Goal: Task Accomplishment & Management: Manage account settings

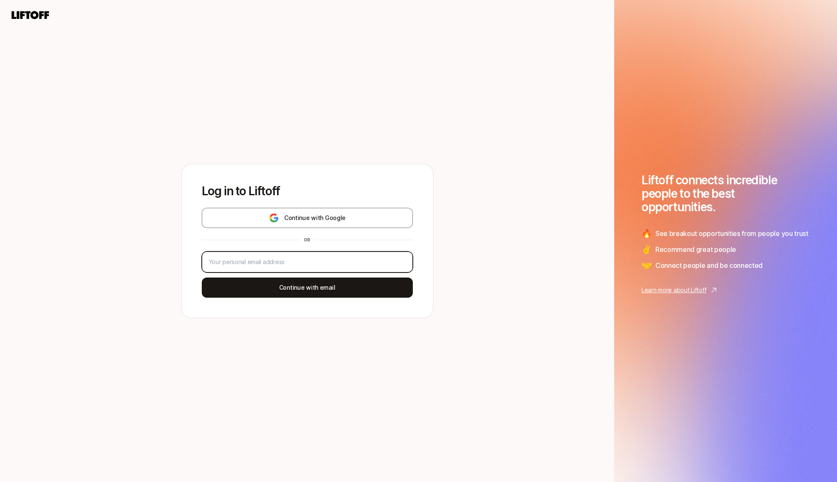
click at [347, 266] on input "email" at bounding box center [305, 262] width 193 height 10
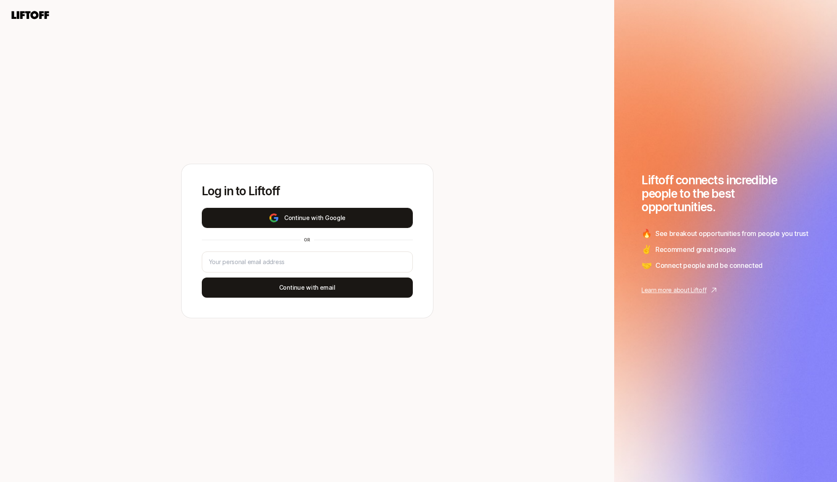
click at [363, 216] on button "Continue with Google" at bounding box center [307, 218] width 211 height 20
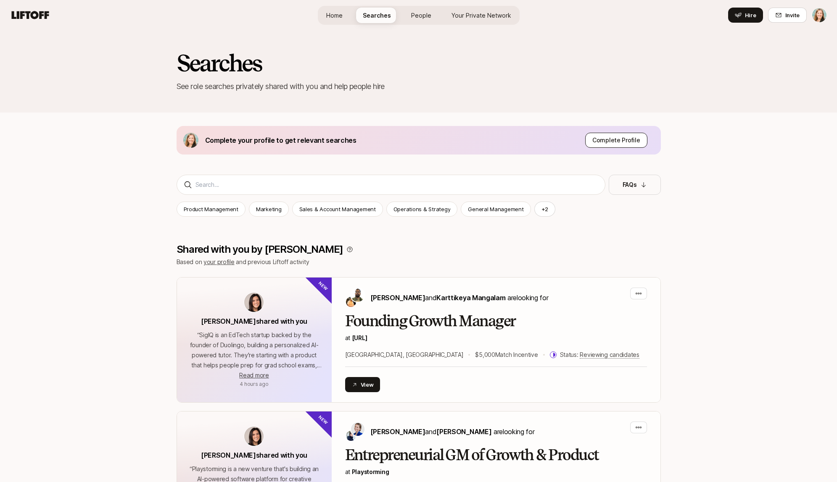
click at [629, 139] on p "Complete Profile" at bounding box center [616, 140] width 48 height 10
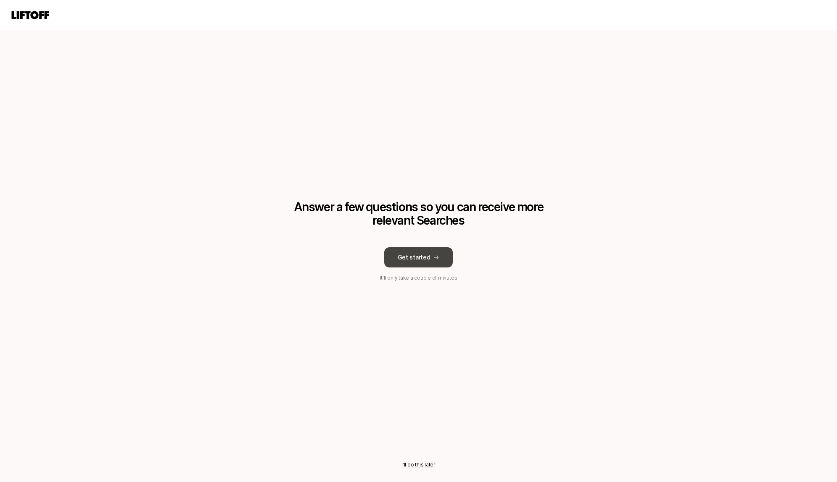
click at [433, 259] on icon at bounding box center [436, 258] width 6 height 6
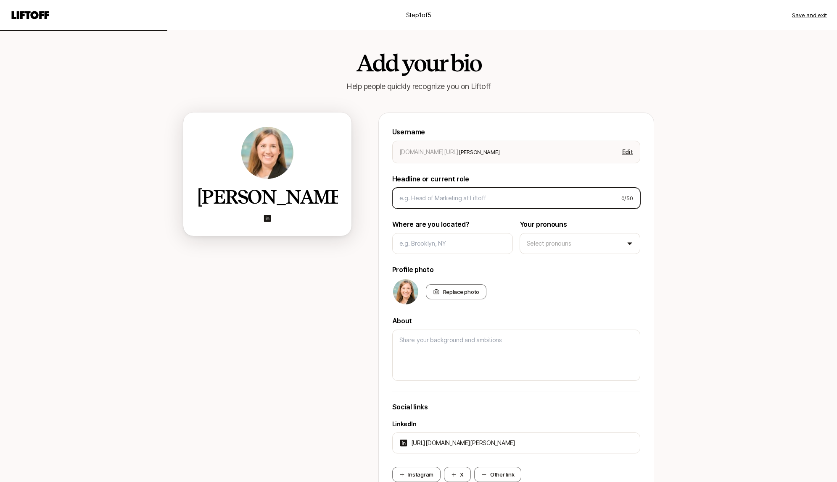
click at [549, 200] on input at bounding box center [506, 198] width 215 height 10
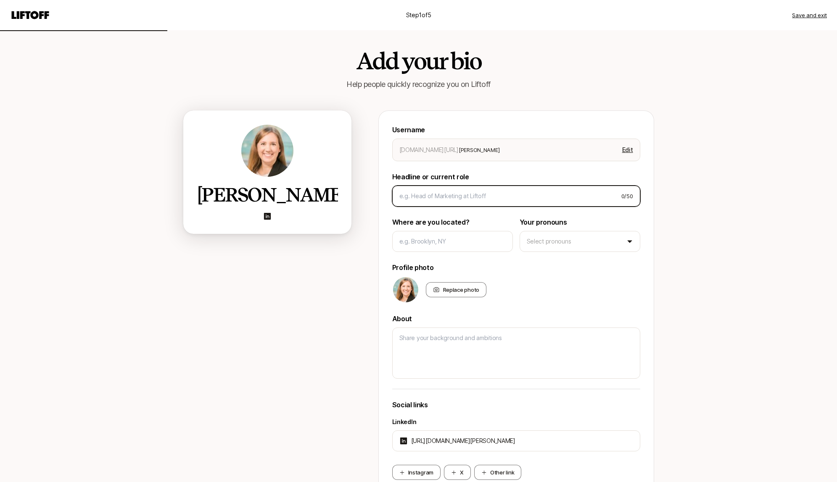
type textarea "x"
type input "H"
type textarea "x"
type input "He"
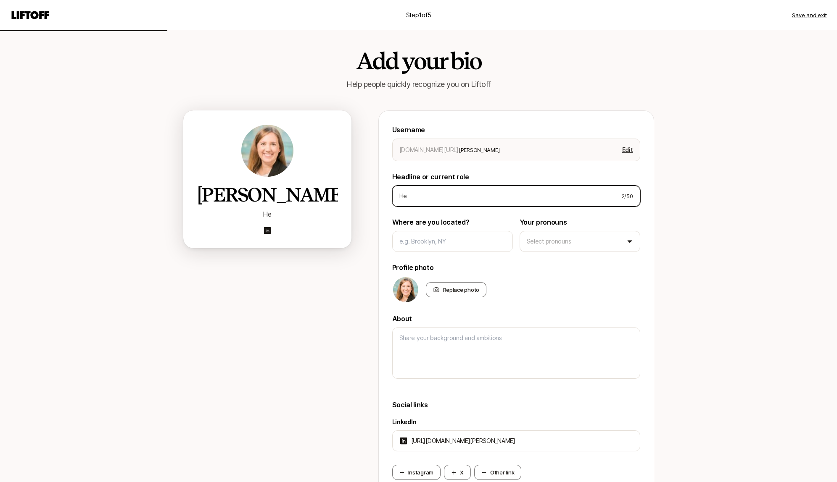
type textarea "x"
type input "Hea"
type textarea "x"
type input "Head"
type textarea "x"
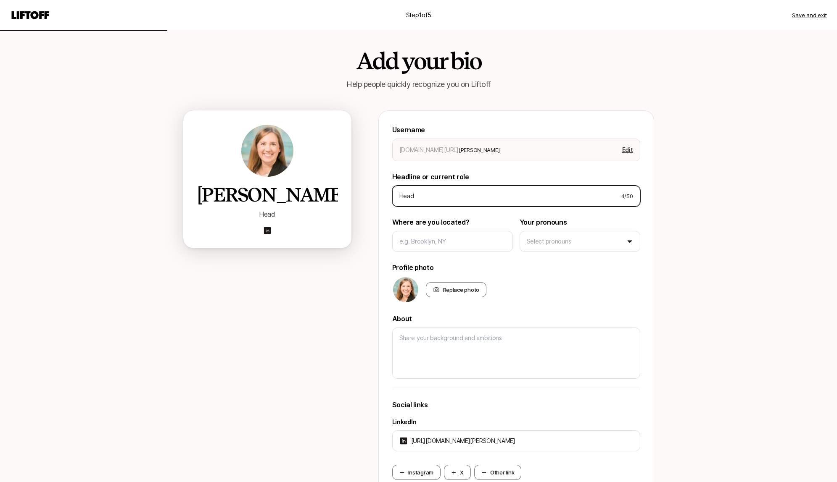
type input "Head"
type textarea "x"
type input "Head o"
type textarea "x"
type input "Head of"
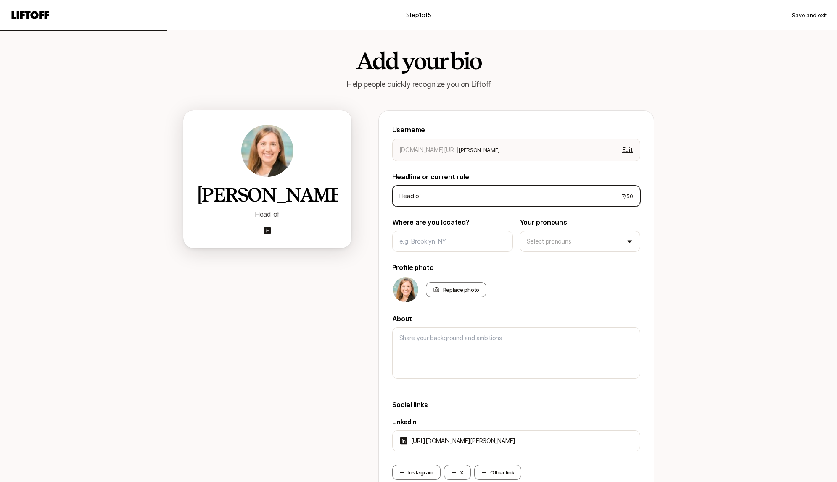
type textarea "x"
type input "Head of"
type textarea "x"
type input "Head of S"
type textarea "x"
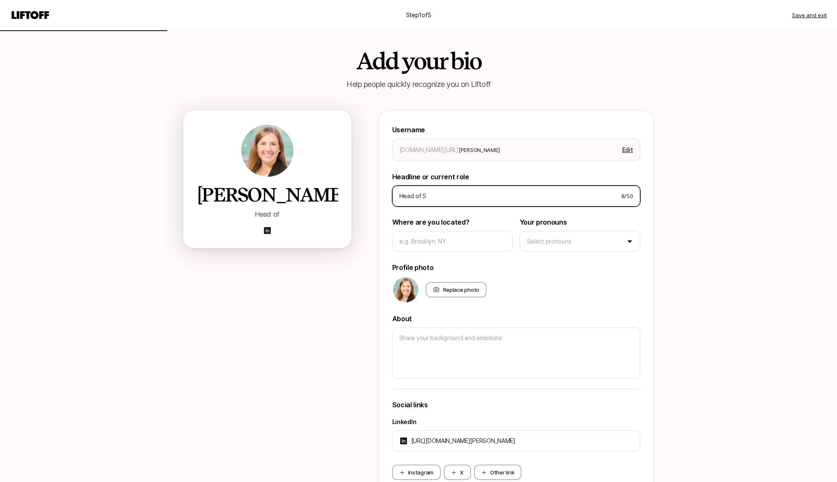
type input "Head of Sa"
type textarea "x"
type input "Head of [PERSON_NAME]"
type textarea "x"
type input "Head of Sale"
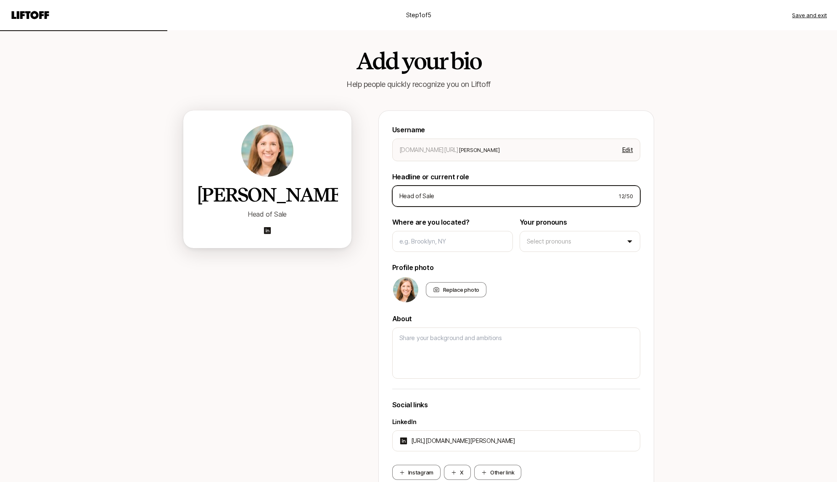
type textarea "x"
type input "Head of Sales"
type textarea "x"
type input "Head of Sales"
type textarea "x"
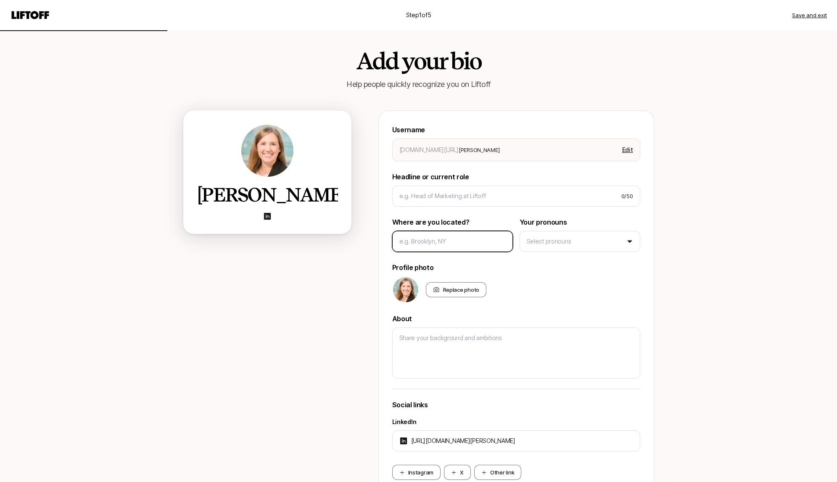
click at [471, 237] on input at bounding box center [452, 242] width 106 height 10
type textarea "x"
type input "S"
type textarea "x"
type input "Sa"
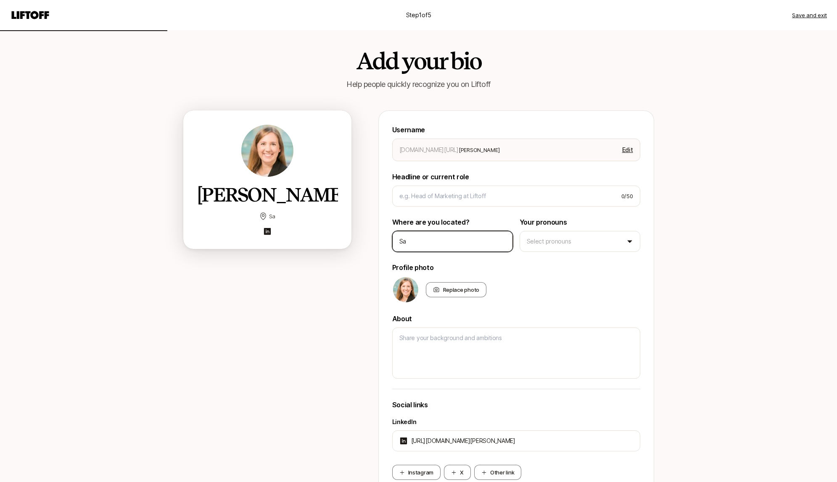
type textarea "x"
type input "San"
type textarea "x"
type input "San"
type textarea "x"
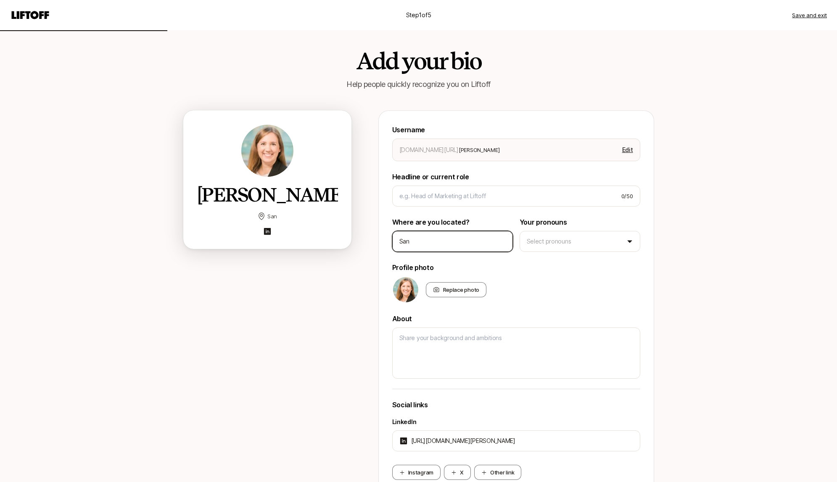
type input "San F"
type textarea "x"
type input "San Fr"
type textarea "x"
type input "San Fra"
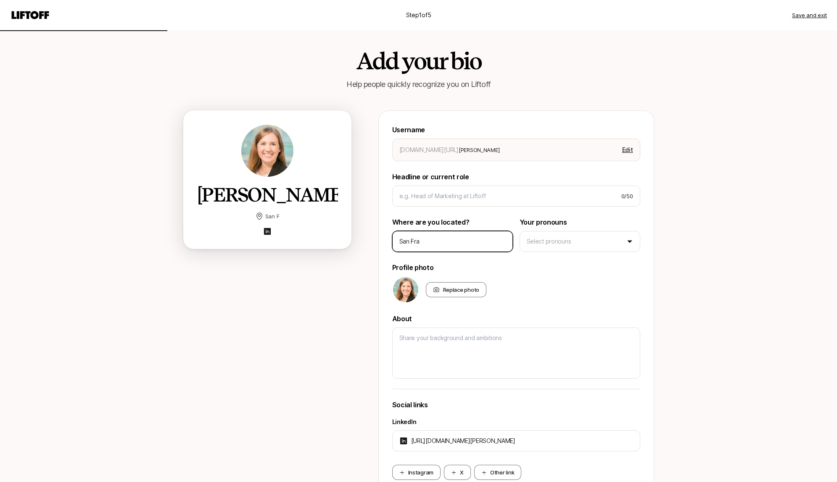
type textarea "x"
type input "San [PERSON_NAME]"
type textarea "x"
type input "San Franc"
type textarea "x"
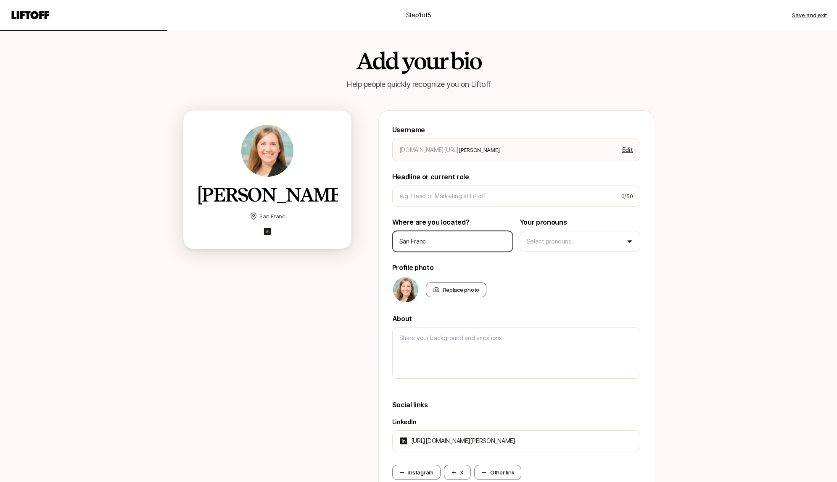
type input "San [PERSON_NAME]"
type textarea "x"
type input "San [PERSON_NAME]"
type textarea "x"
type input "San [PERSON_NAME]"
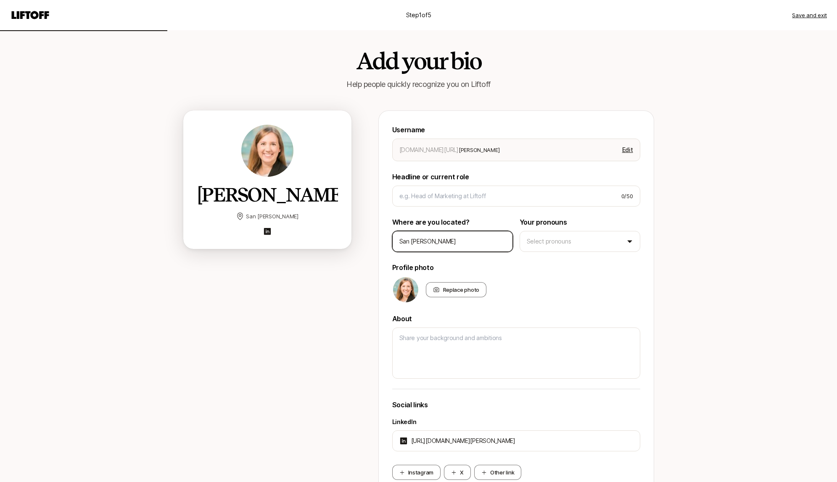
type textarea "x"
type input "[GEOGRAPHIC_DATA]"
type textarea "x"
type input "[GEOGRAPHIC_DATA],"
type textarea "x"
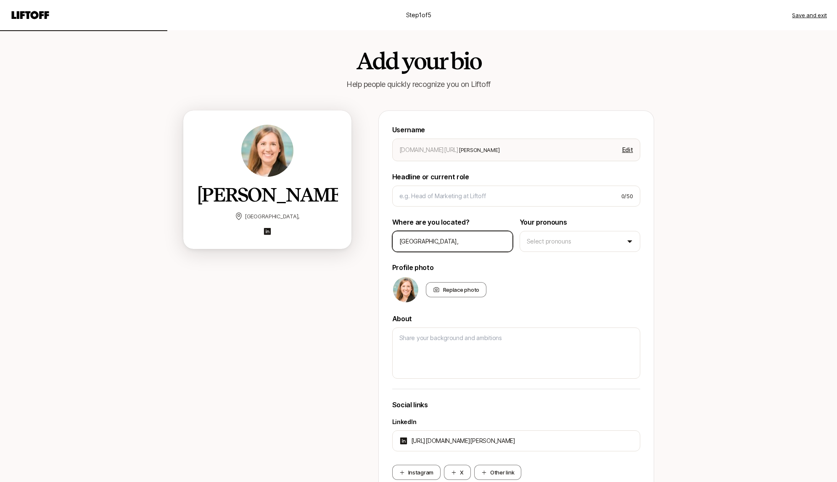
type input "[GEOGRAPHIC_DATA],"
type textarea "x"
type input "[GEOGRAPHIC_DATA], C"
type textarea "x"
type input "[GEOGRAPHIC_DATA], Ca"
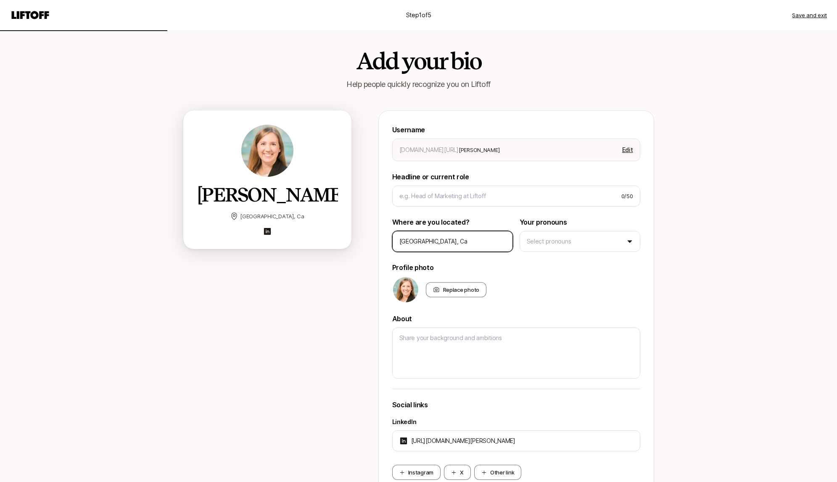
type textarea "x"
type input "[GEOGRAPHIC_DATA], C"
type textarea "x"
type input "[GEOGRAPHIC_DATA], [GEOGRAPHIC_DATA]"
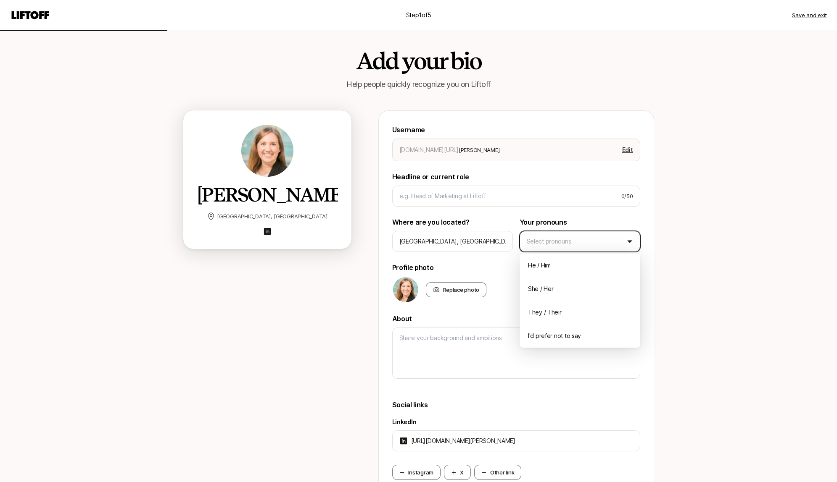
click at [581, 245] on html "Step 1 of 5 Save and exit Add your bio Help people quickly recognize you on Lif…" at bounding box center [418, 239] width 837 height 482
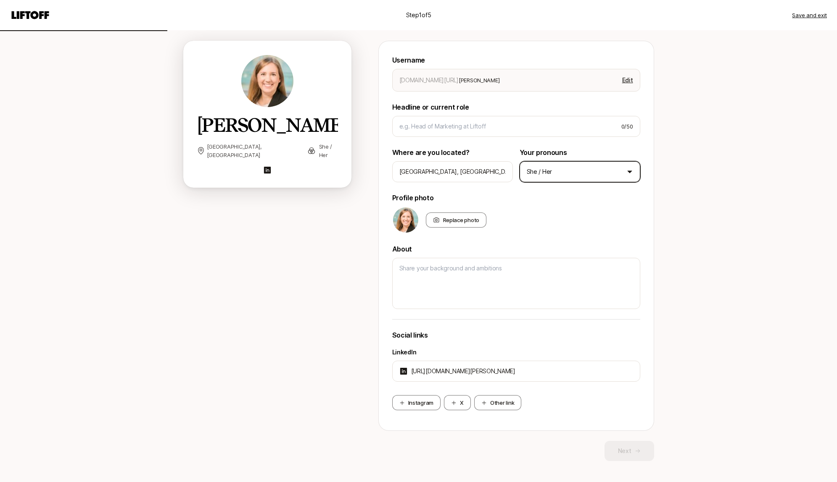
scroll to position [57, 0]
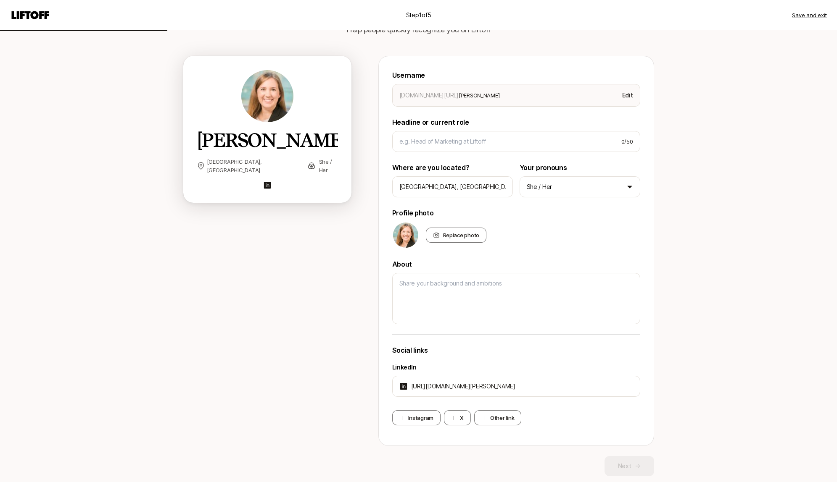
click at [592, 256] on div "Username [DOMAIN_NAME][URL] [PERSON_NAME] Edit Headline or current role 0 / 50 …" at bounding box center [516, 251] width 248 height 363
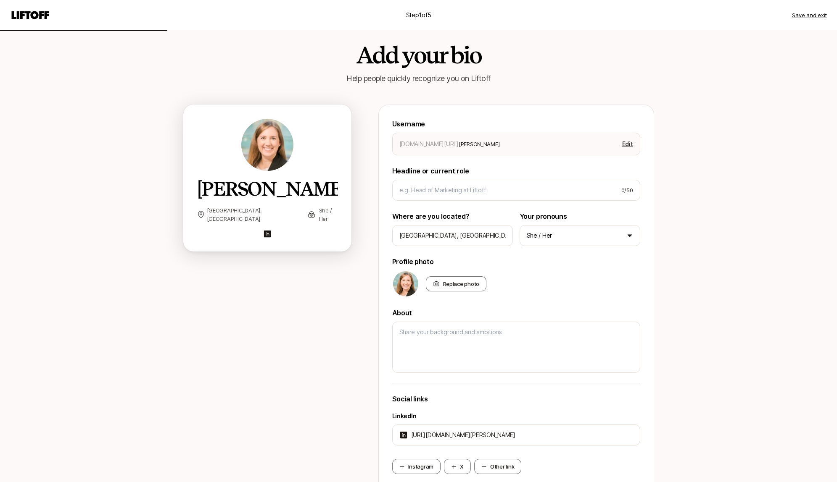
scroll to position [0, 0]
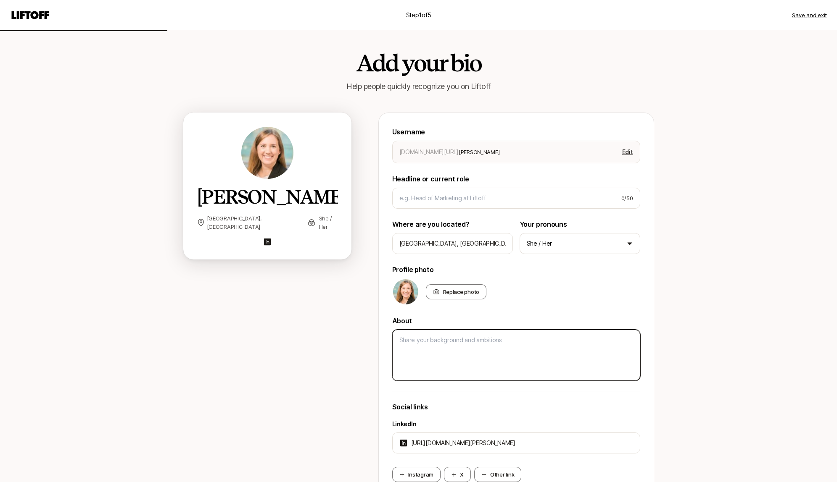
click at [519, 347] on textarea at bounding box center [516, 355] width 248 height 51
type textarea "x"
type textarea "S"
type textarea "x"
type textarea "Se"
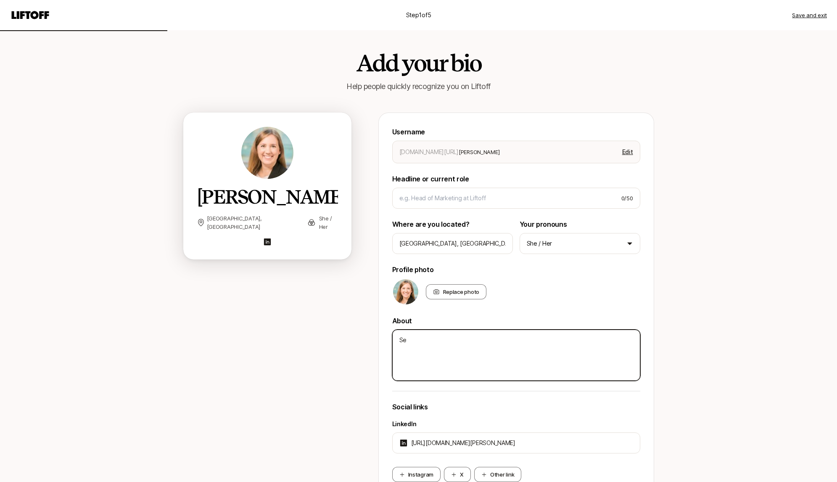
type textarea "x"
type textarea "See"
type textarea "x"
type textarea "Seek"
type textarea "x"
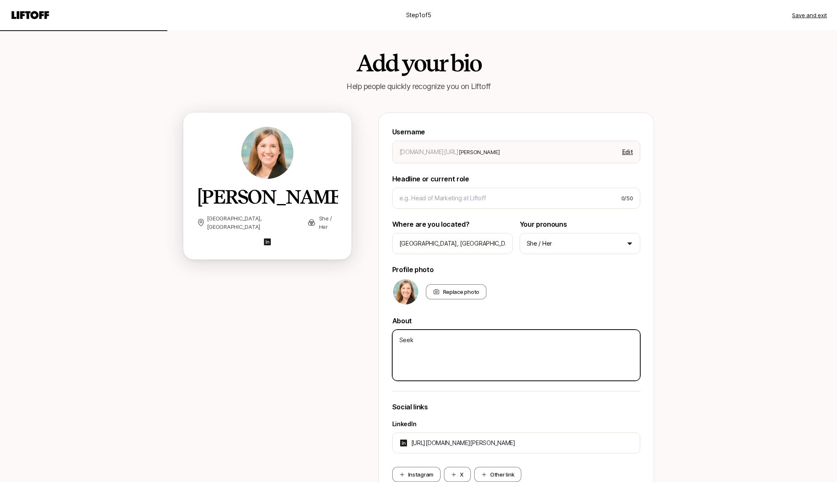
type textarea "Seeki"
type textarea "x"
type textarea "Seekin"
type textarea "x"
type textarea "Seeking"
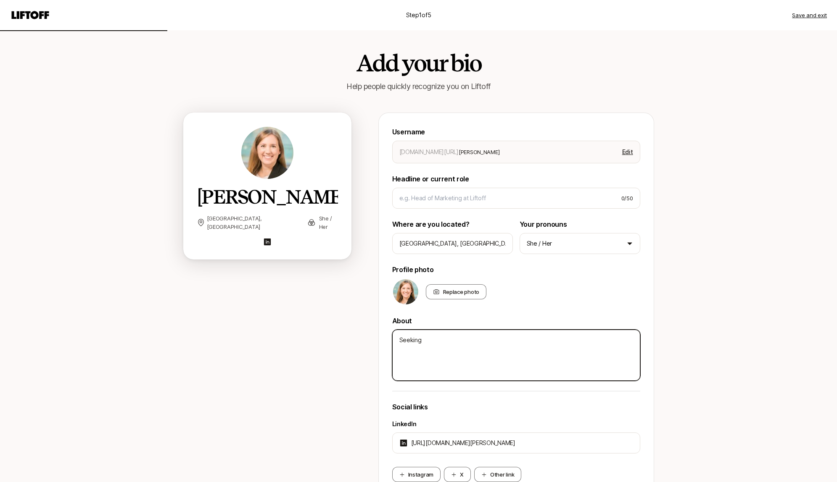
type textarea "x"
type textarea "Seeking"
type textarea "x"
type textarea "Seeking a"
type textarea "x"
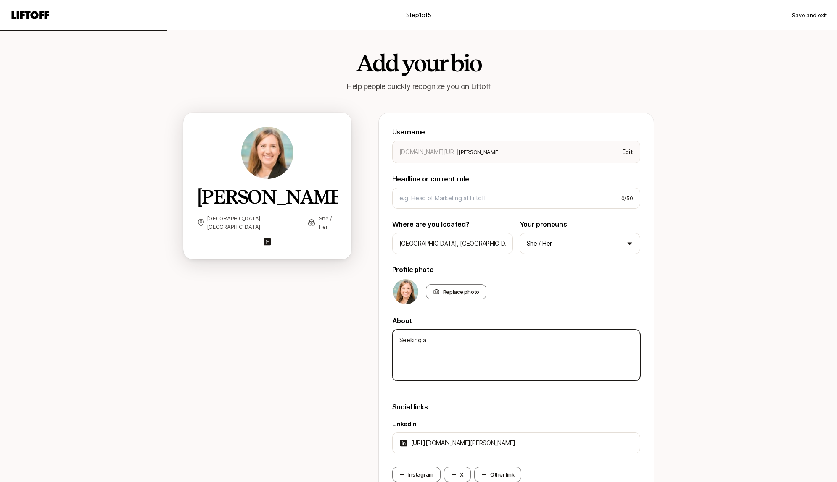
type textarea "Seeking a"
type textarea "x"
type textarea "Seeking a n"
type textarea "x"
type textarea "Seeking a ne"
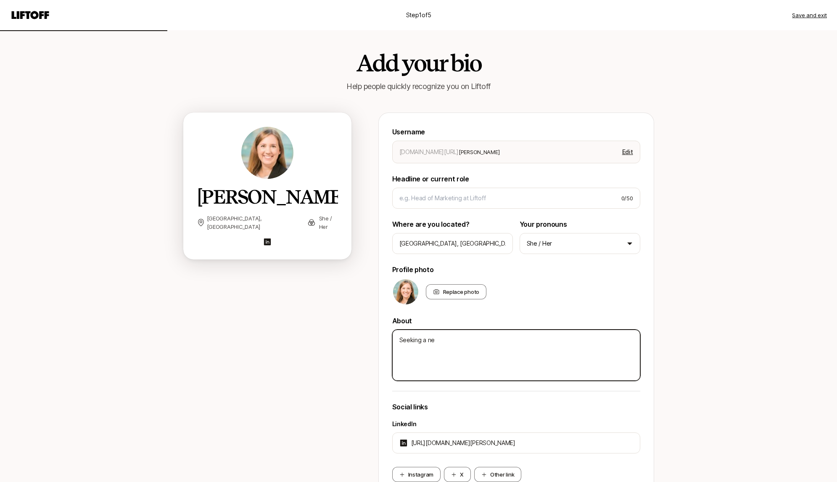
type textarea "x"
type textarea "Seeking a new"
type textarea "x"
type textarea "Seeking a new"
type textarea "x"
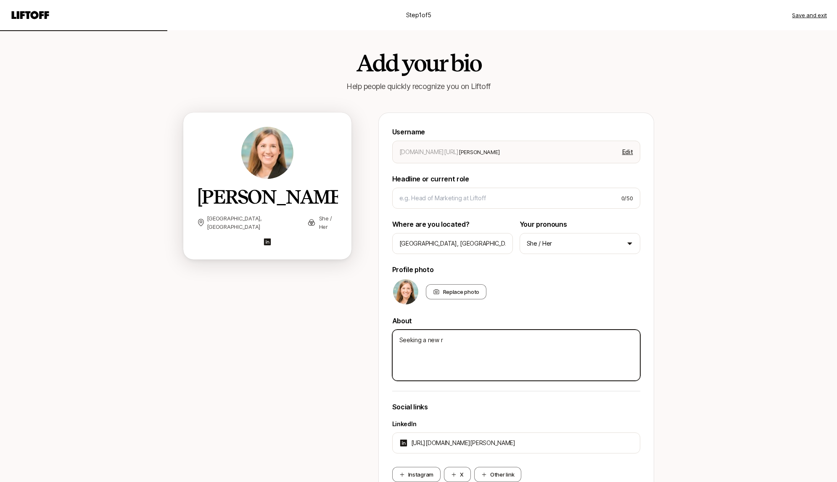
type textarea "Seeking a new ro"
type textarea "x"
type textarea "Seeking a new rol"
type textarea "x"
type textarea "Seeking a new role"
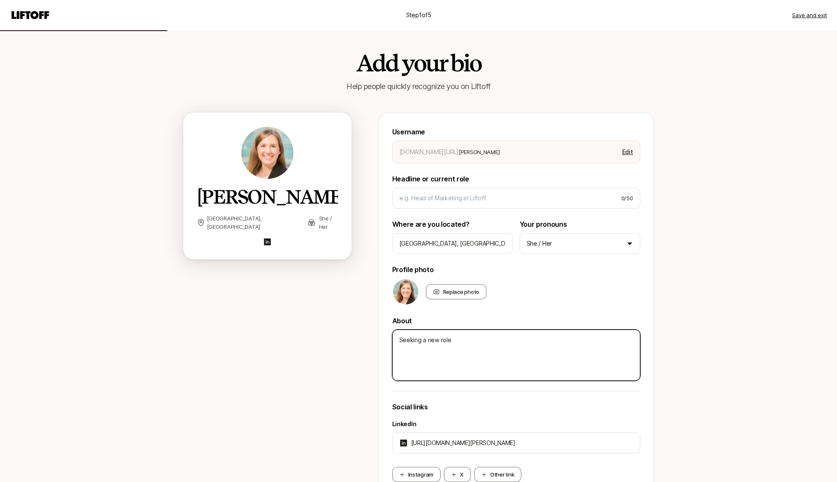
type textarea "x"
type textarea "Seeking a new role"
type textarea "x"
type textarea "Seeking a new role i"
type textarea "x"
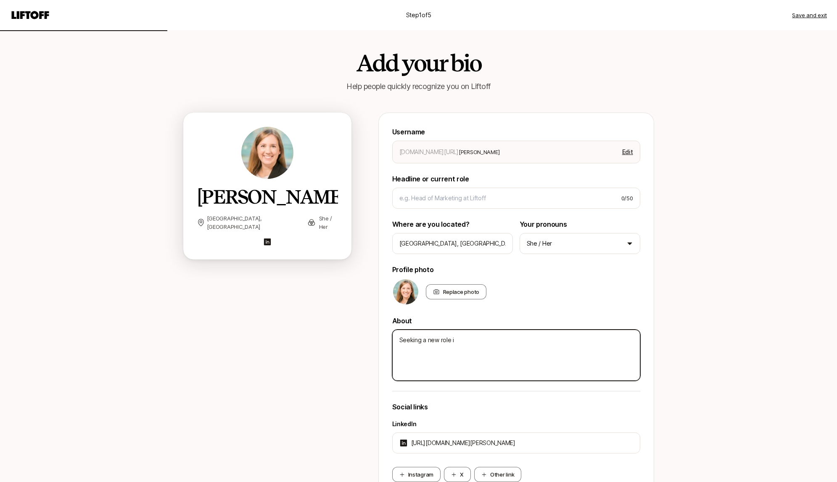
type textarea "Seeking a new role in"
type textarea "x"
type textarea "Seeking a new role in"
type textarea "x"
type textarea "Seeking a new role in r"
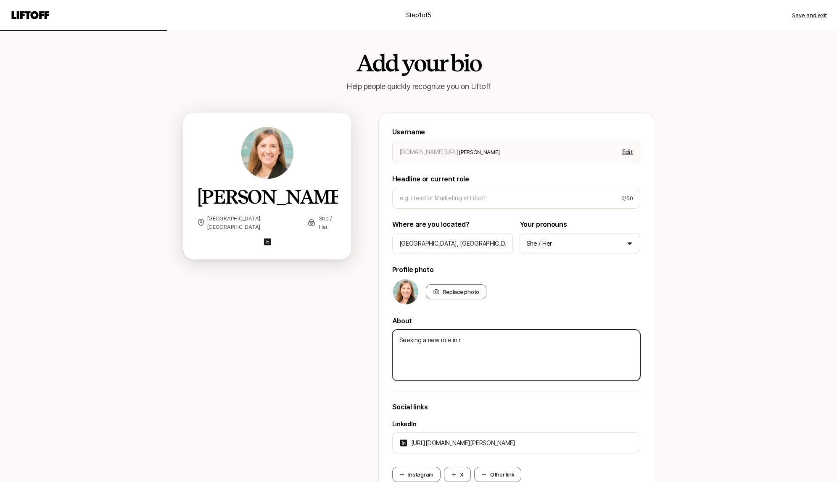
type textarea "x"
type textarea "Seeking a new role in re"
type textarea "x"
type textarea "Seeking a new role in rev"
type textarea "x"
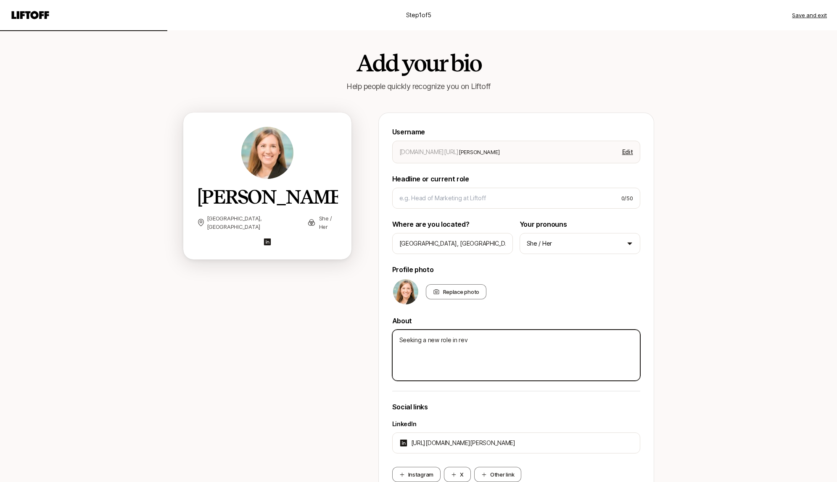
type textarea "Seeking a new role in reve"
type textarea "x"
type textarea "Seeking a new role in reven"
type textarea "x"
type textarea "Seeking a new role in revenu"
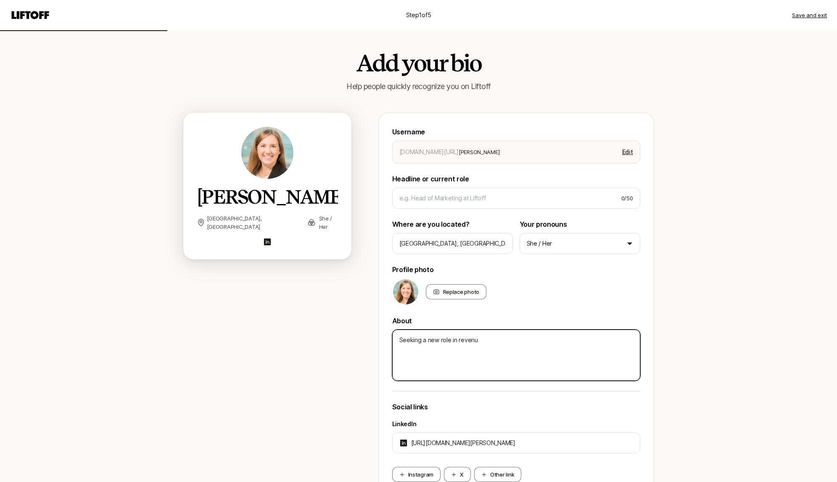
type textarea "x"
type textarea "Seeking a new role in revenue"
type textarea "x"
type textarea "Seeking a new role in revenue"
type textarea "x"
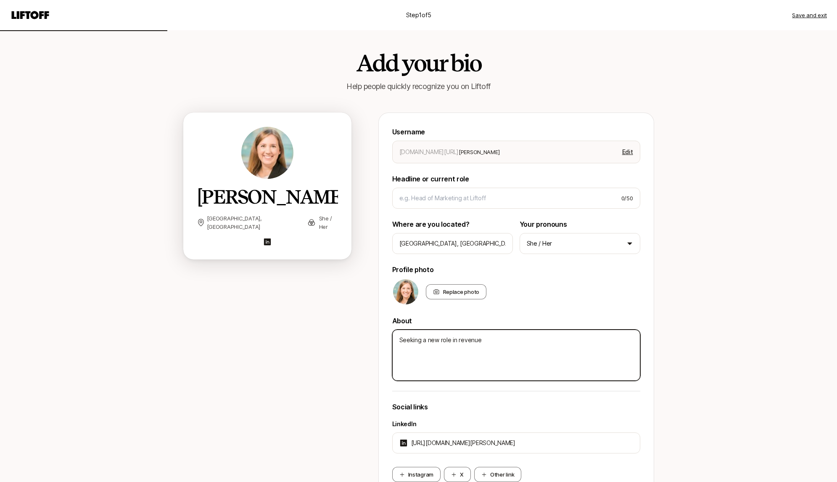
type textarea "Seeking a new role in revenue o"
type textarea "x"
type textarea "Seeking a new role in revenue op"
type textarea "x"
type textarea "Seeking a new role in revenue ope"
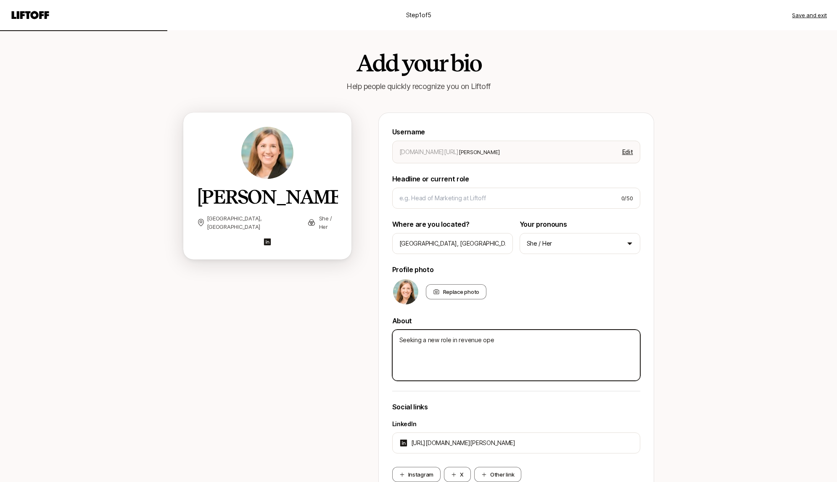
type textarea "x"
type textarea "Seeking a new role in revenue oper"
type textarea "x"
type textarea "Seeking a new role in revenue opera"
type textarea "x"
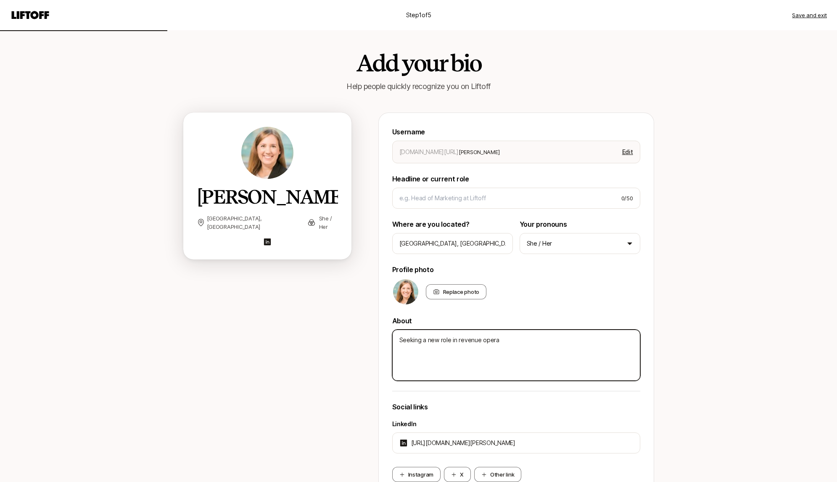
type textarea "Seeking a new role in revenue operat"
type textarea "x"
type textarea "Seeking a new role in revenue operati"
type textarea "x"
type textarea "Seeking a new role in revenue operatio"
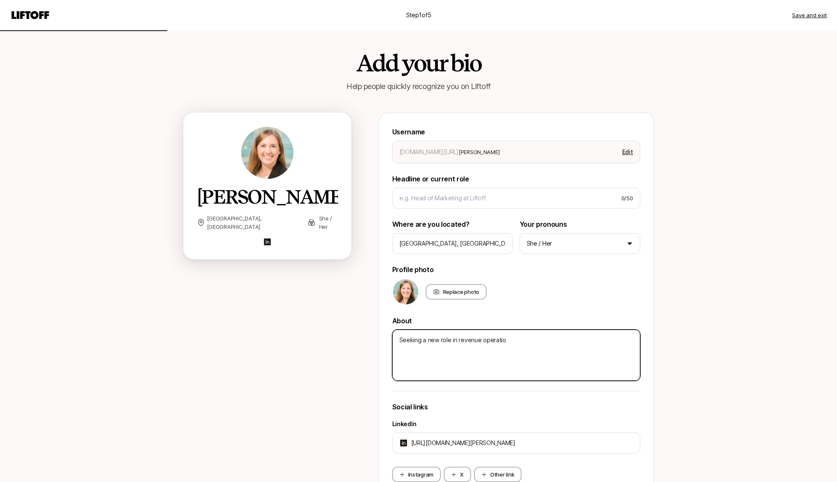
type textarea "x"
type textarea "Seeking a new role in revenue operation"
type textarea "x"
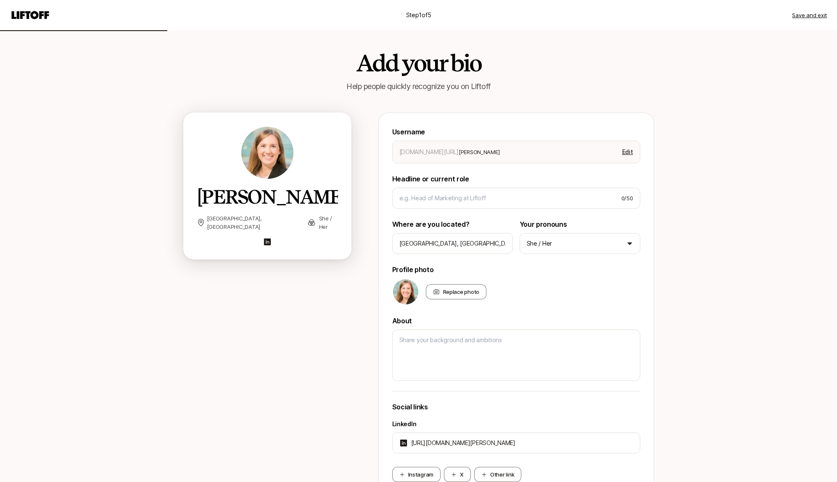
click at [682, 329] on div "Step 1 of 5 Save and exit Add your bio Help people quickly recognize you on Lif…" at bounding box center [418, 283] width 837 height 567
click at [471, 297] on div "Replace photo" at bounding box center [456, 291] width 61 height 15
click at [484, 298] on input "Replace photo" at bounding box center [485, 299] width 2 height 2
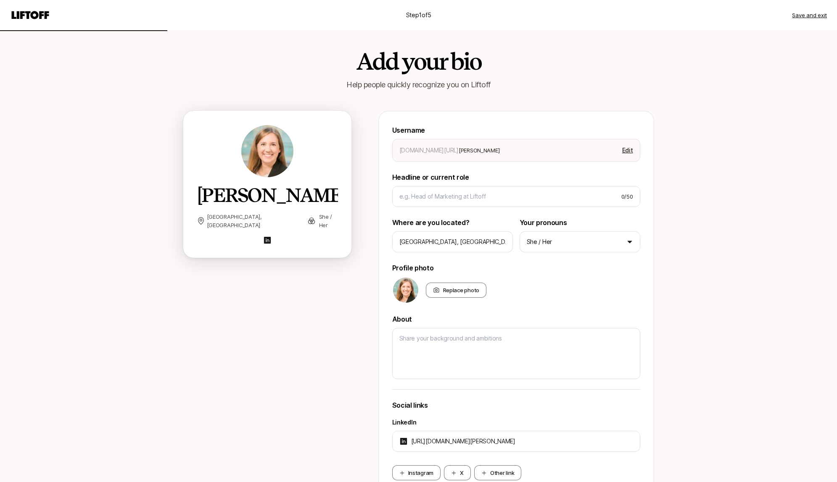
scroll to position [84, 0]
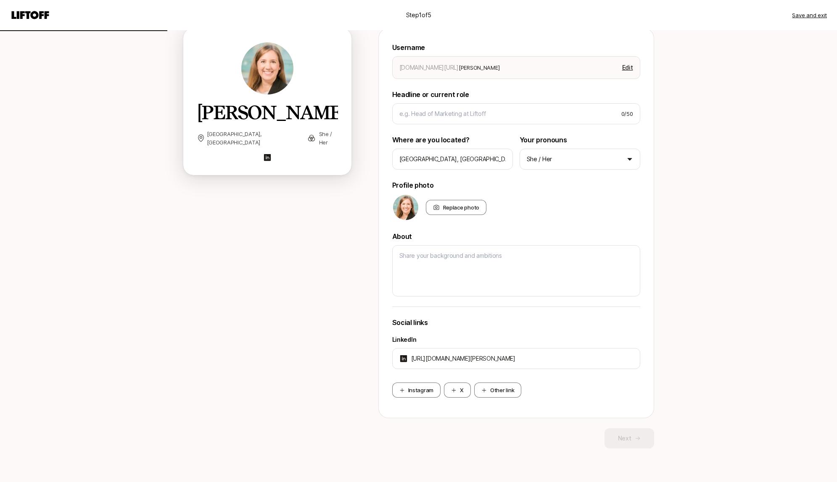
click at [679, 382] on div "Step 1 of 5 Save and exit Add your bio Help people quickly recognize you on Lif…" at bounding box center [418, 199] width 837 height 567
click at [563, 124] on div "0 / 50" at bounding box center [516, 113] width 248 height 21
click at [508, 117] on input at bounding box center [506, 114] width 215 height 10
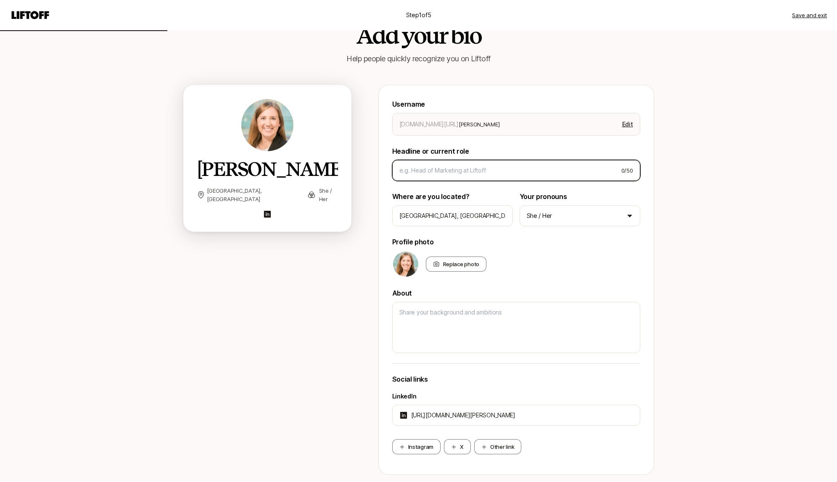
scroll to position [0, 0]
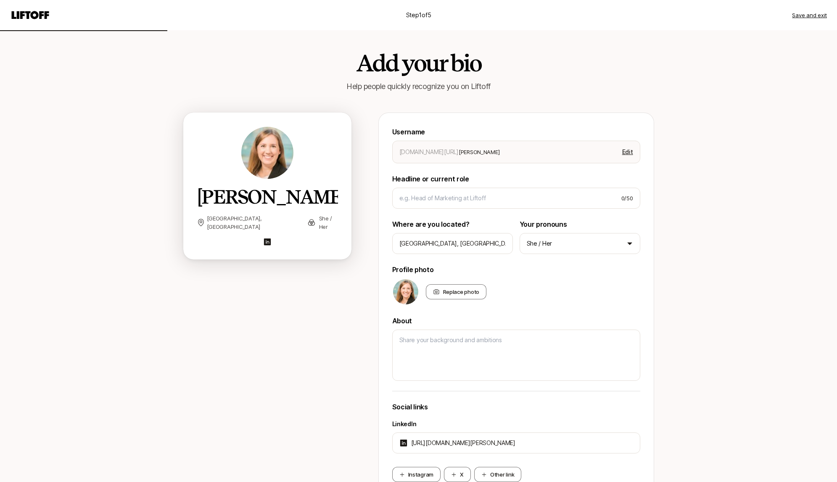
click at [744, 88] on div "Step 1 of 5 Save and exit Add your bio Help people quickly recognize you on Lif…" at bounding box center [418, 283] width 837 height 567
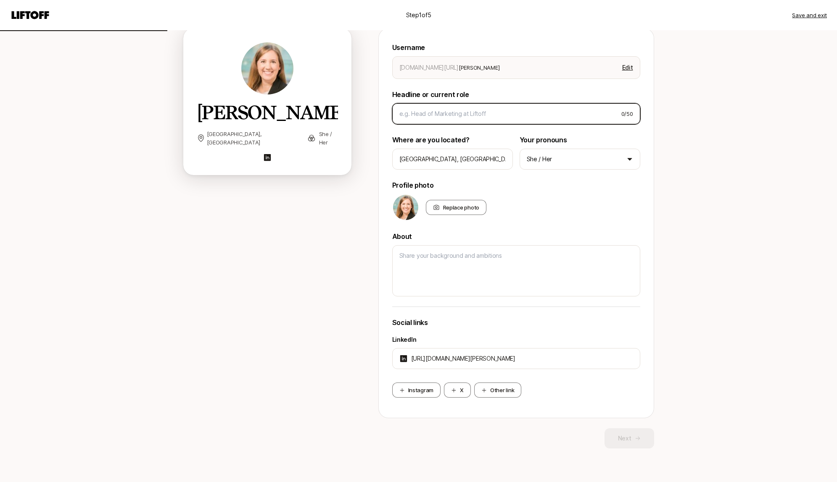
click at [530, 114] on input at bounding box center [506, 114] width 215 height 10
type textarea "x"
type input "H"
type textarea "x"
type input "He"
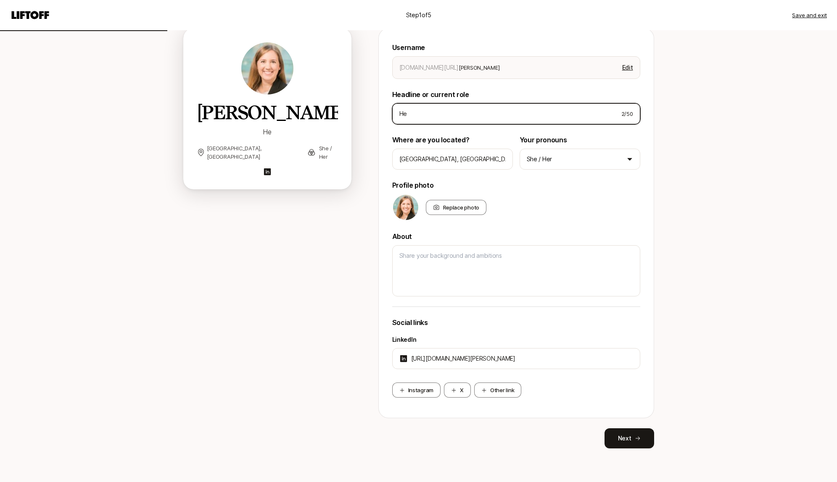
type textarea "x"
type input "Hea"
type textarea "x"
type input "Head"
type textarea "x"
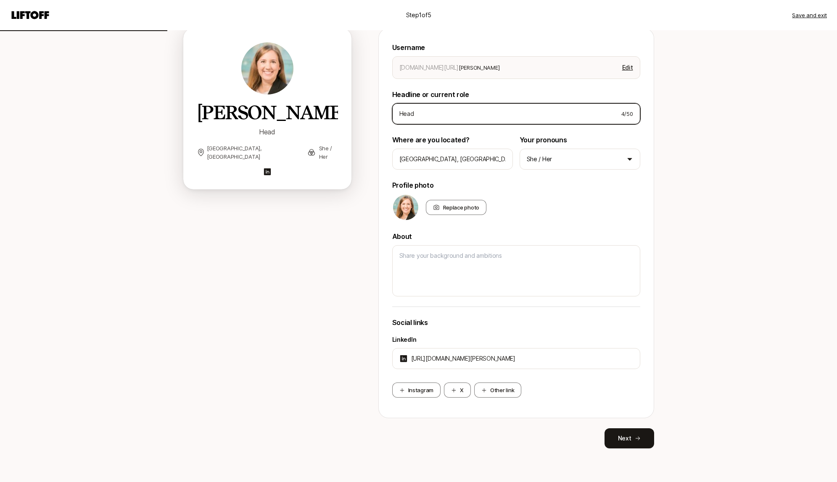
type input "Head"
type textarea "x"
type input "Head o"
type textarea "x"
type input "Head of"
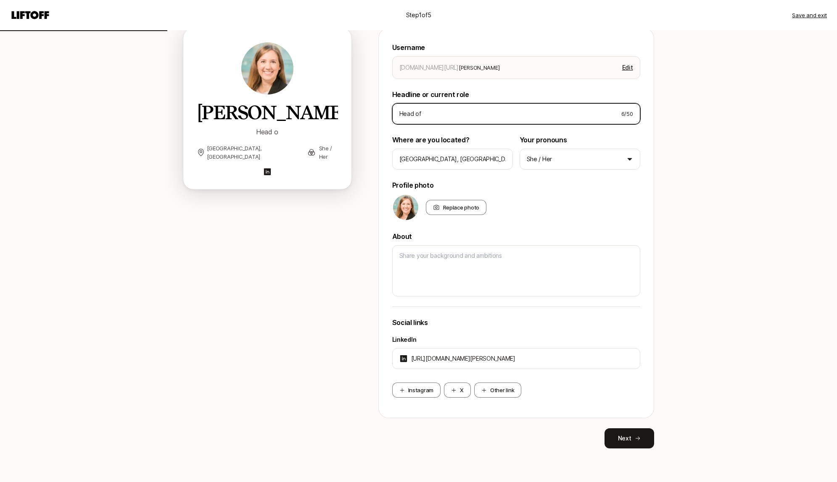
type textarea "x"
type input "Head of"
type textarea "x"
type input "Head of S"
type textarea "x"
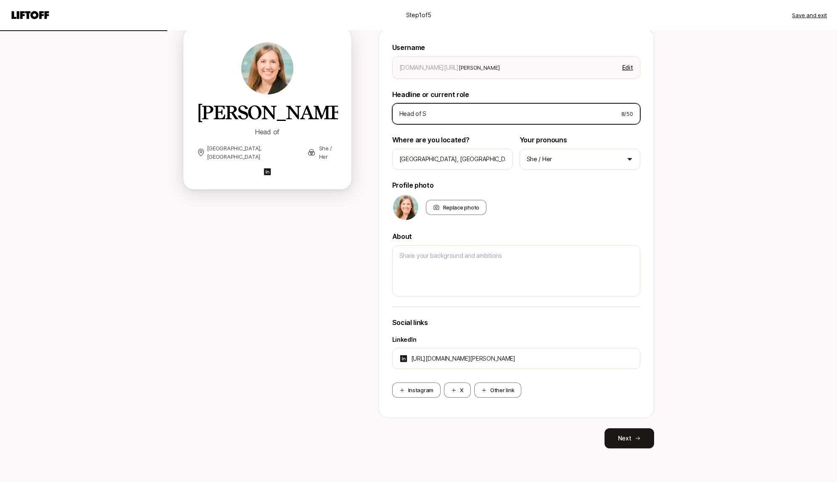
type input "Head of Sa"
type textarea "x"
type input "Head of [PERSON_NAME]"
type textarea "x"
type input "Head of Sale"
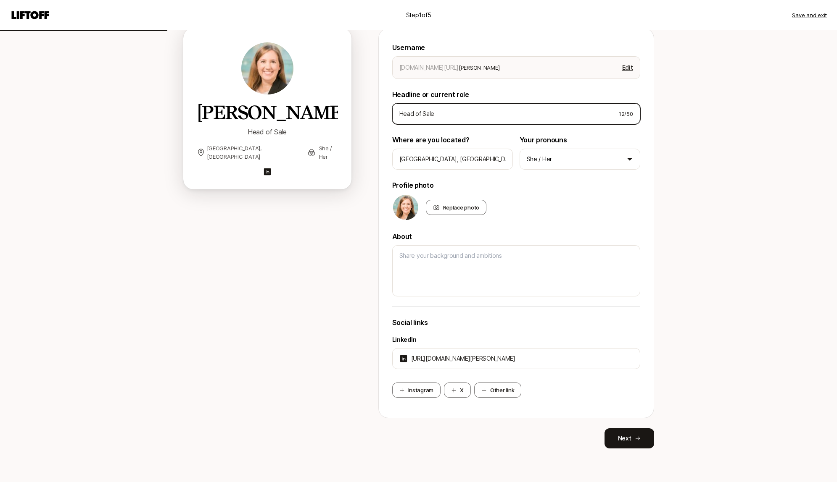
type textarea "x"
type input "Head of Sales"
type textarea "x"
type input "Head of Sales"
type textarea "x"
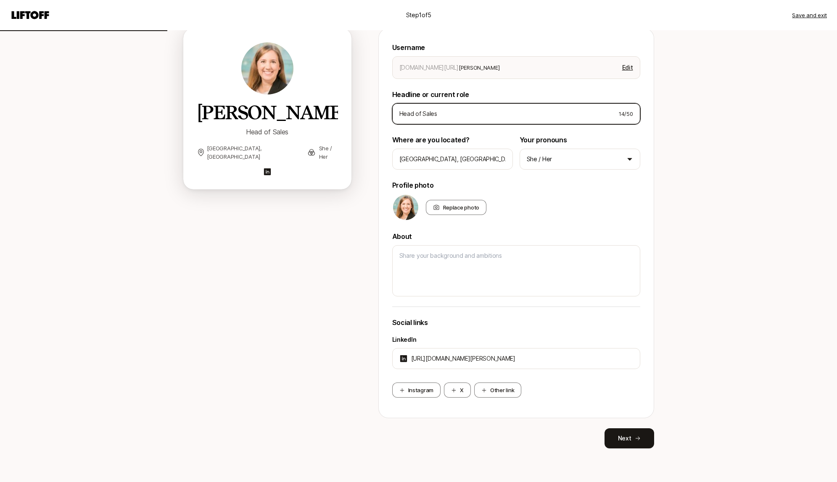
type input "Head of Sales S"
type textarea "x"
type input "Head of Sales St"
type textarea "x"
type input "Head of Sales Str"
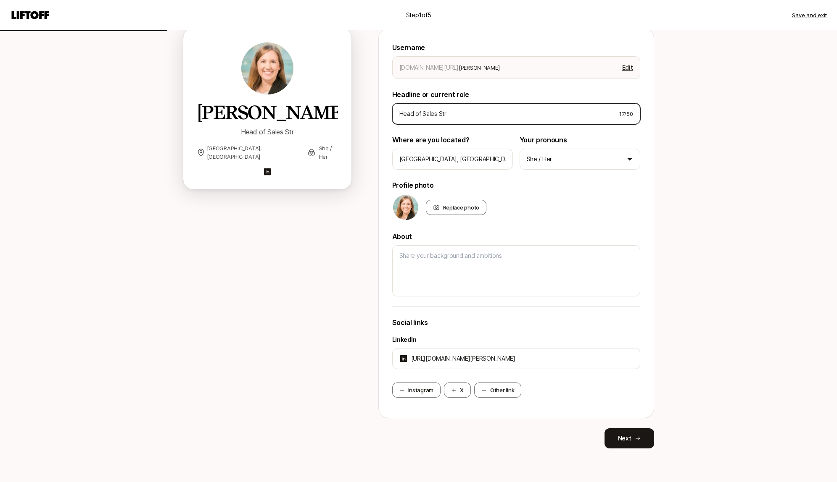
type textarea "x"
type input "Head of Sales Stra"
type textarea "x"
type input "Head of Sales Strat"
type textarea "x"
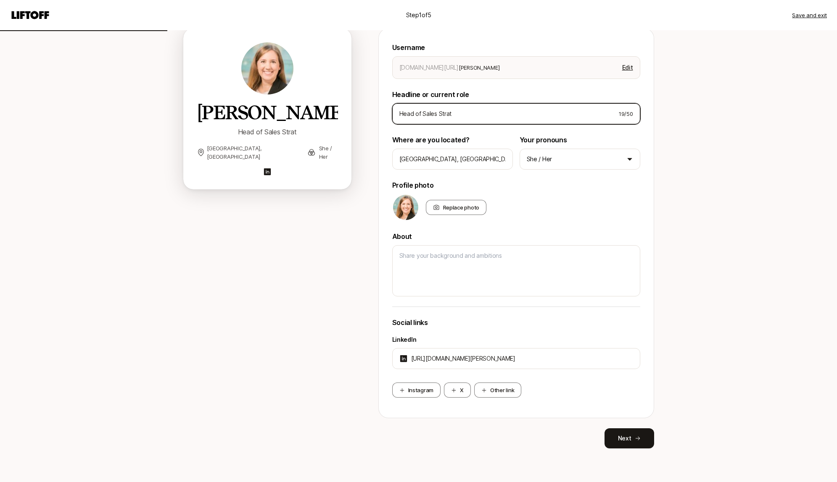
type input "Head of Sales Strate"
type textarea "x"
type input "Head of Sales Strateg"
type textarea "x"
type input "Head of Sales Strategy"
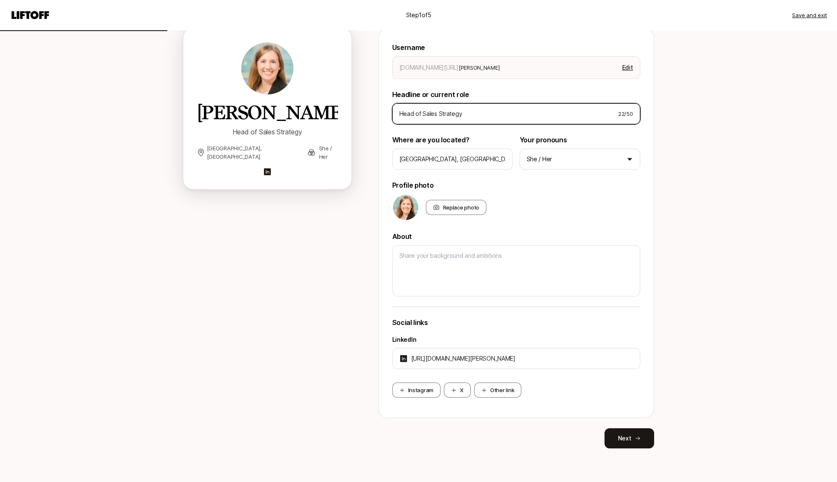
type textarea "x"
type input "Head of Sales Strategy,"
type textarea "x"
type input "Head of Sales Strategy,"
type textarea "x"
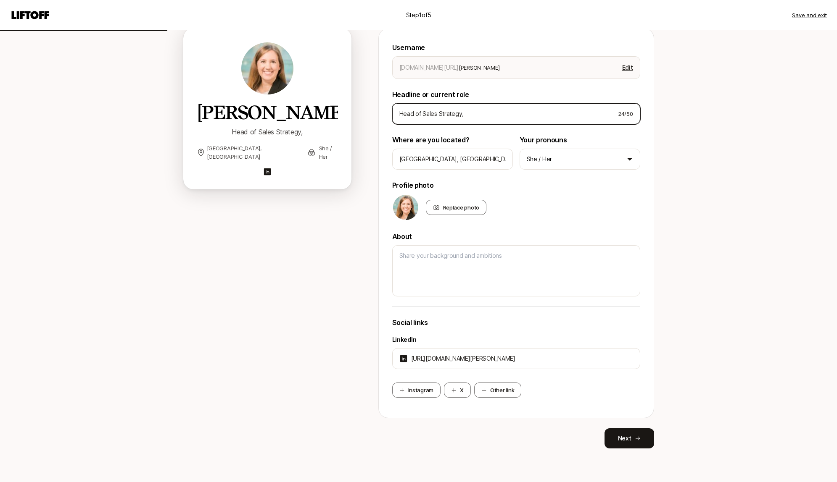
type input "Head of Sales Strategy, e"
type textarea "x"
type input "Head of Sales Strategy, ex"
type textarea "x"
type input "Head of Sales Strategy, ex"
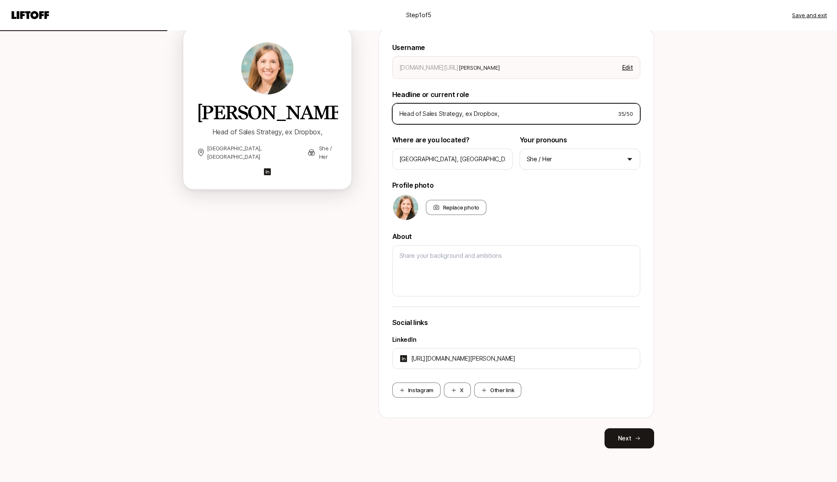
drag, startPoint x: 461, startPoint y: 115, endPoint x: 470, endPoint y: 101, distance: 16.7
click at [462, 113] on input "Head of Sales Strategy, ex Dropbox," at bounding box center [505, 114] width 212 height 10
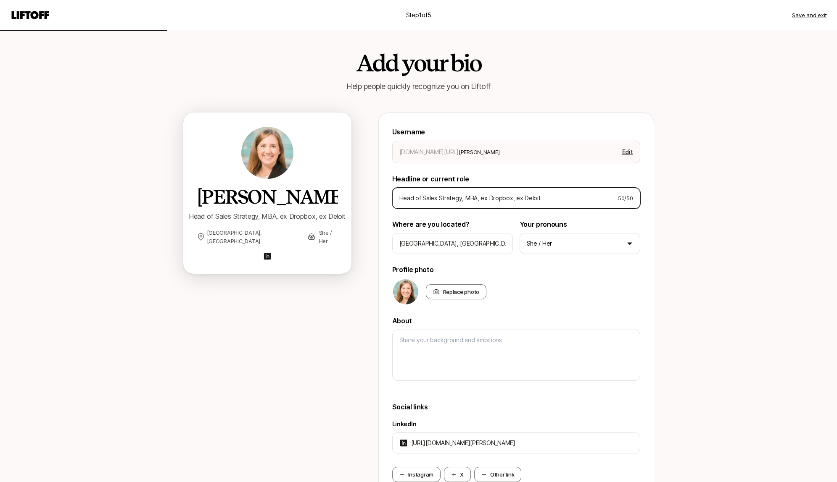
drag, startPoint x: 487, startPoint y: 199, endPoint x: 499, endPoint y: 192, distance: 13.3
click at [487, 199] on input "Head of Sales Strategy, MBA, ex Dropbox, ex Deloit" at bounding box center [505, 198] width 212 height 10
click at [545, 198] on input "Head of Sales Strategy, MBA, ex Dropbox, ex Deloit" at bounding box center [505, 198] width 212 height 10
drag, startPoint x: 422, startPoint y: 198, endPoint x: 383, endPoint y: 194, distance: 39.3
click at [383, 194] on div "Username [DOMAIN_NAME][URL] [PERSON_NAME] Edit Headline or current role Head of…" at bounding box center [516, 308] width 276 height 390
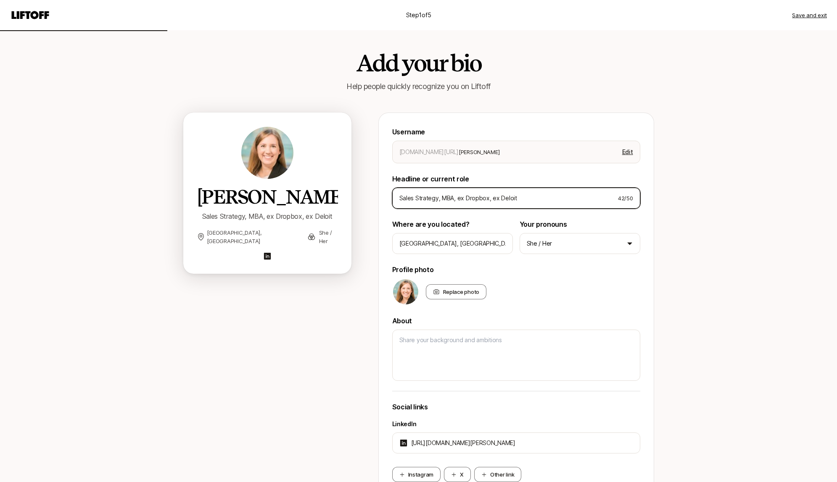
click at [520, 195] on input "Sales Strategy, MBA, ex Dropbox, ex Deloit" at bounding box center [505, 198] width 212 height 10
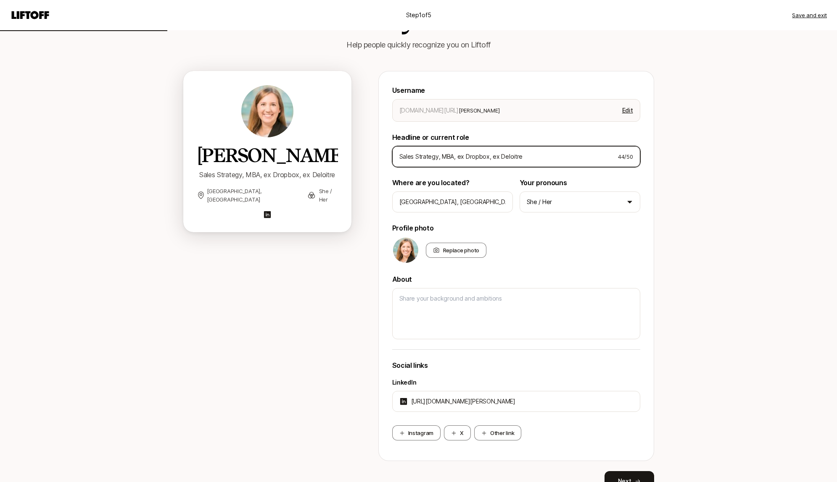
scroll to position [84, 0]
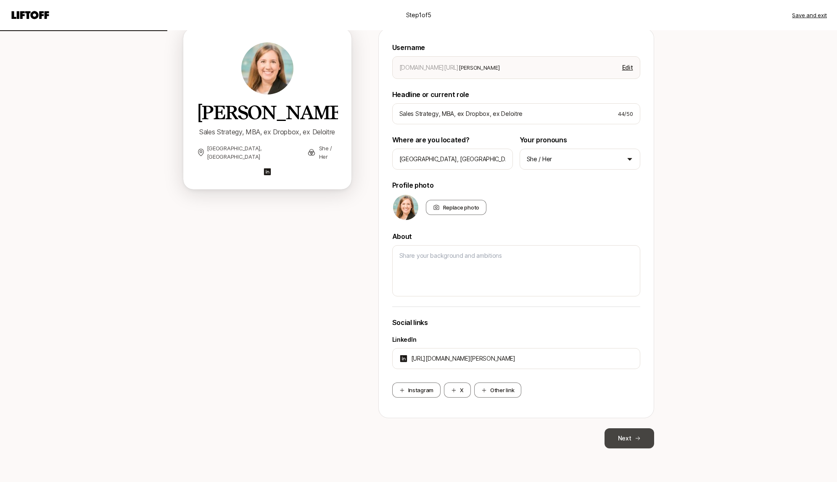
click at [636, 433] on button "Next" at bounding box center [629, 439] width 50 height 20
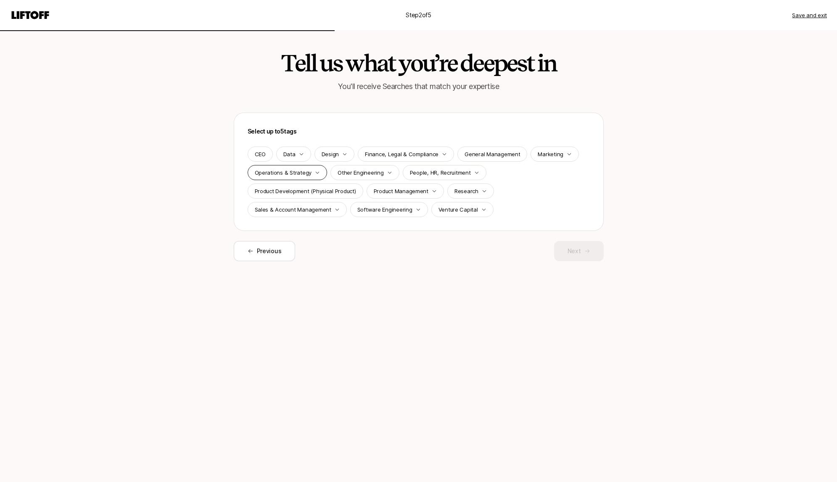
click at [316, 172] on icon "button" at bounding box center [317, 172] width 5 height 5
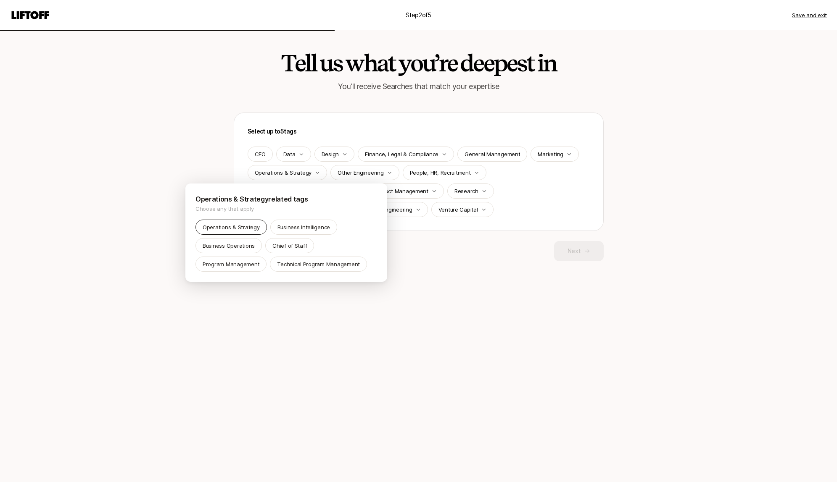
click at [237, 229] on p "Operations & Strategy" at bounding box center [231, 227] width 57 height 8
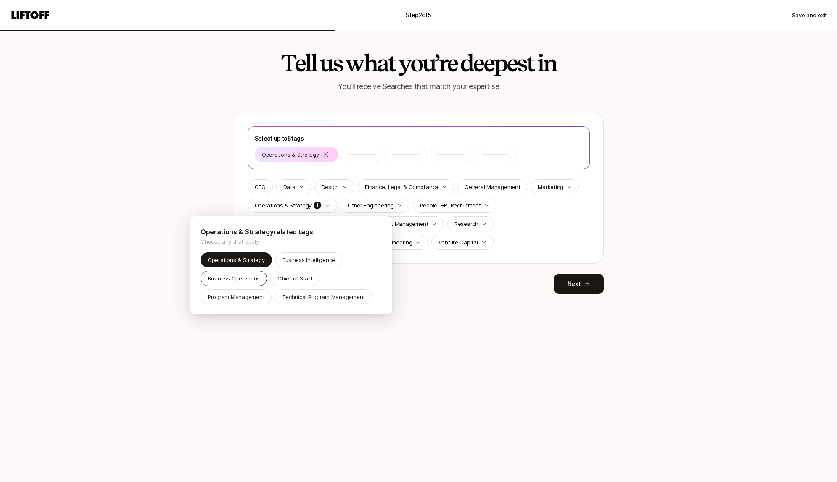
click at [247, 280] on p "Business Operations" at bounding box center [234, 278] width 52 height 8
click at [453, 336] on html "Step 2 of 5 Save and exit Tell us what you’re deepest in You'll receive Searche…" at bounding box center [418, 241] width 837 height 482
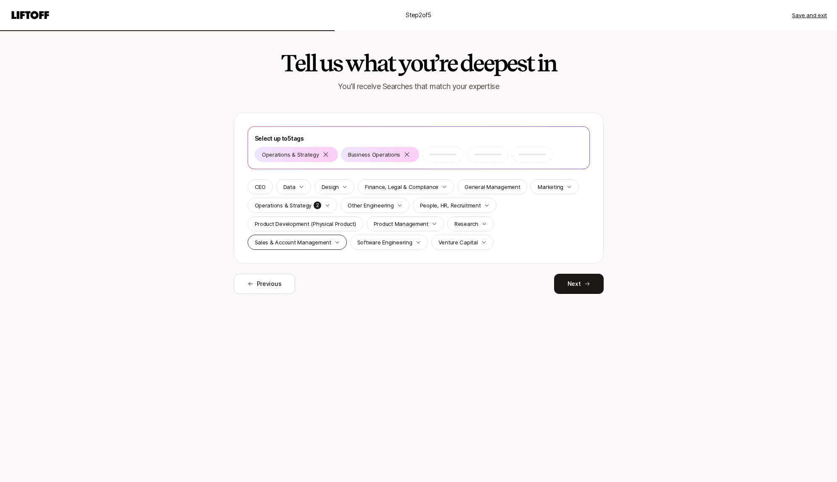
click at [335, 245] on div "Sales & Account Management" at bounding box center [296, 242] width 99 height 15
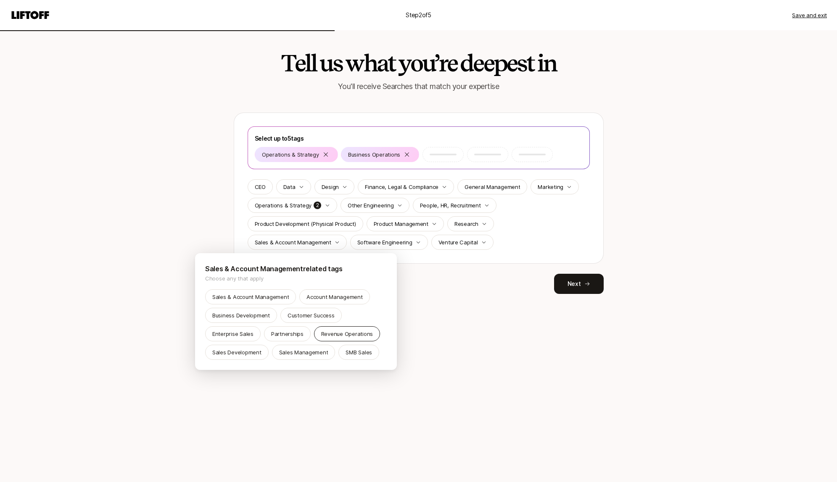
click at [337, 334] on p "Revenue Operations" at bounding box center [347, 334] width 52 height 8
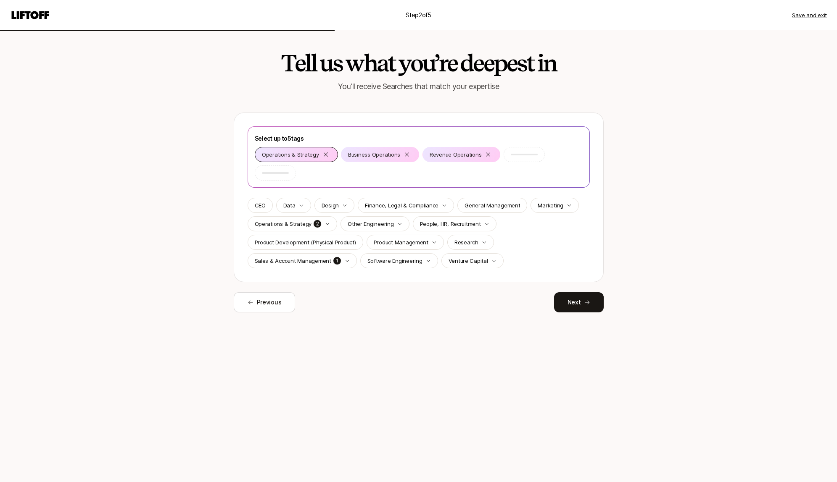
drag, startPoint x: 434, startPoint y: 155, endPoint x: 303, endPoint y: 158, distance: 131.1
click at [303, 158] on html "Step 2 of 5 Save and exit Tell us what you’re deepest in You'll receive Searche…" at bounding box center [418, 241] width 837 height 482
click at [325, 155] on icon at bounding box center [325, 154] width 7 height 7
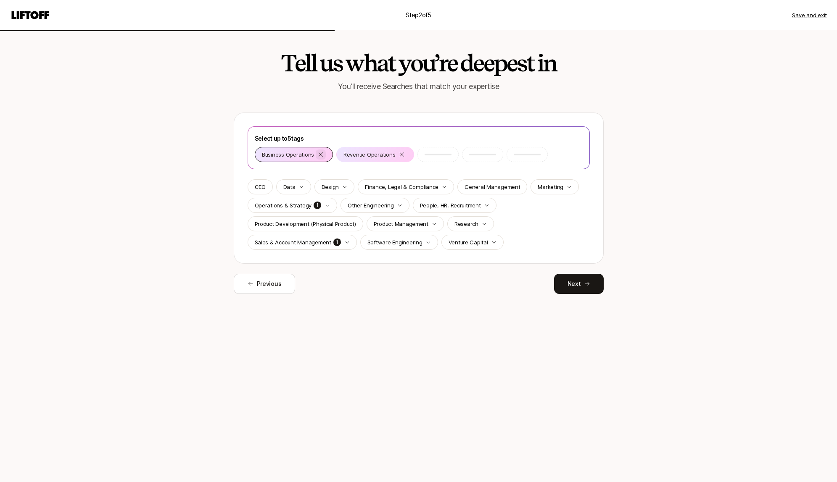
click at [320, 154] on icon at bounding box center [320, 154] width 7 height 7
click at [305, 208] on p "Operations & Strategy" at bounding box center [283, 205] width 57 height 8
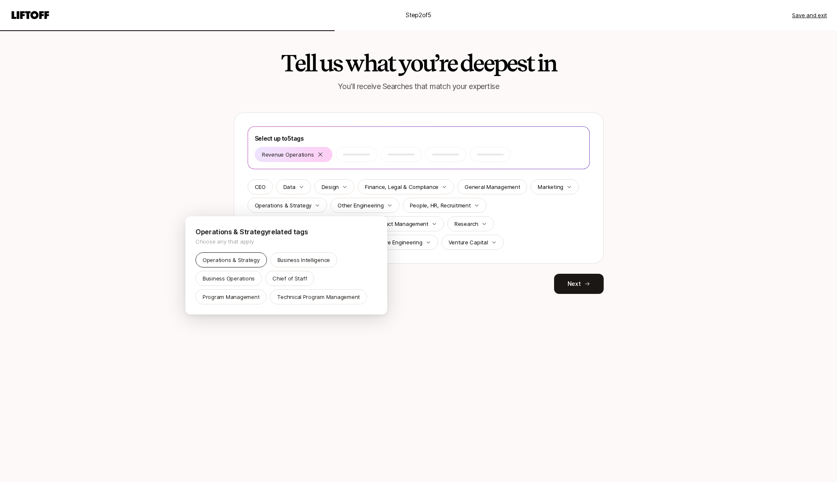
click at [243, 258] on p "Operations & Strategy" at bounding box center [231, 260] width 57 height 8
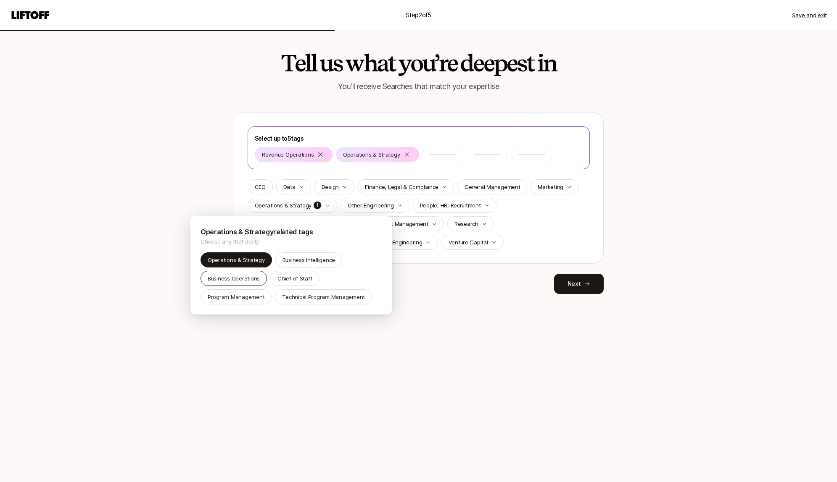
click at [251, 276] on p "Business Operations" at bounding box center [234, 278] width 52 height 8
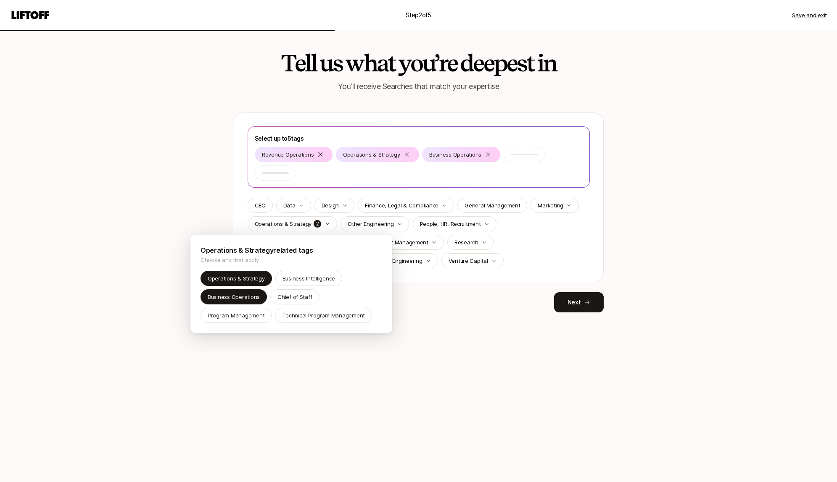
click at [445, 301] on html "Step 2 of 5 Save and exit Tell us what you’re deepest in You'll receive Searche…" at bounding box center [418, 241] width 837 height 482
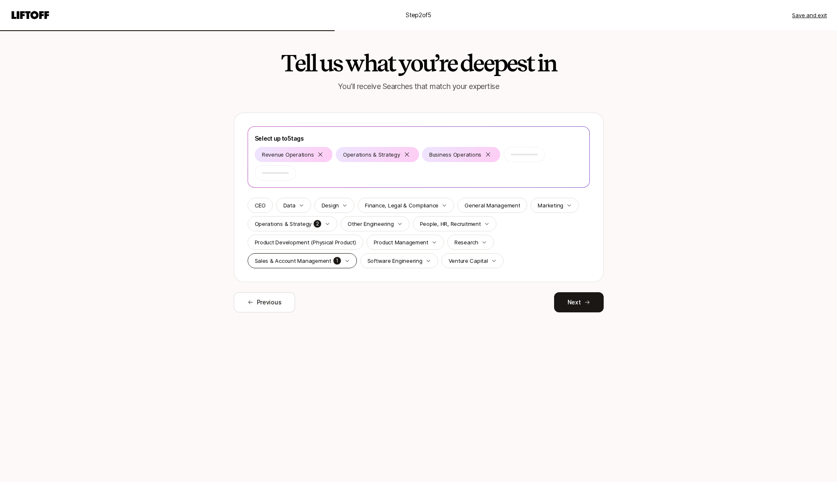
click at [348, 262] on div "Sales & Account Management 1" at bounding box center [301, 260] width 109 height 15
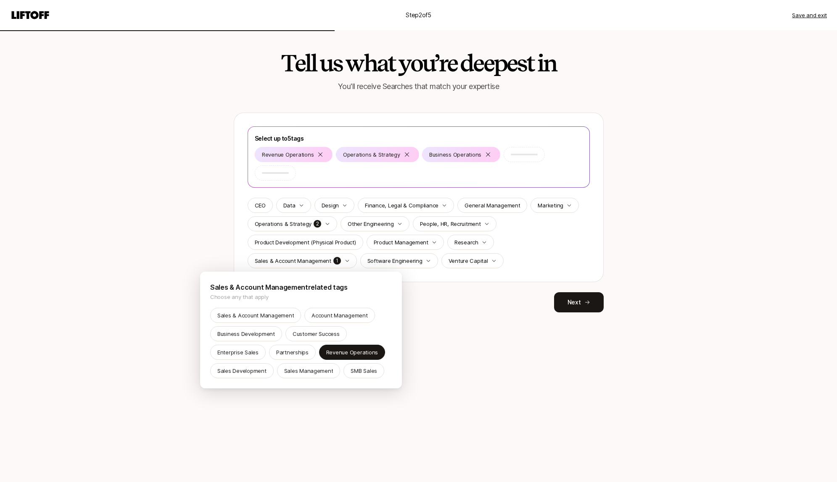
click at [437, 303] on html "Step 2 of 5 Save and exit Tell us what you’re deepest in You'll receive Searche…" at bounding box center [418, 241] width 837 height 482
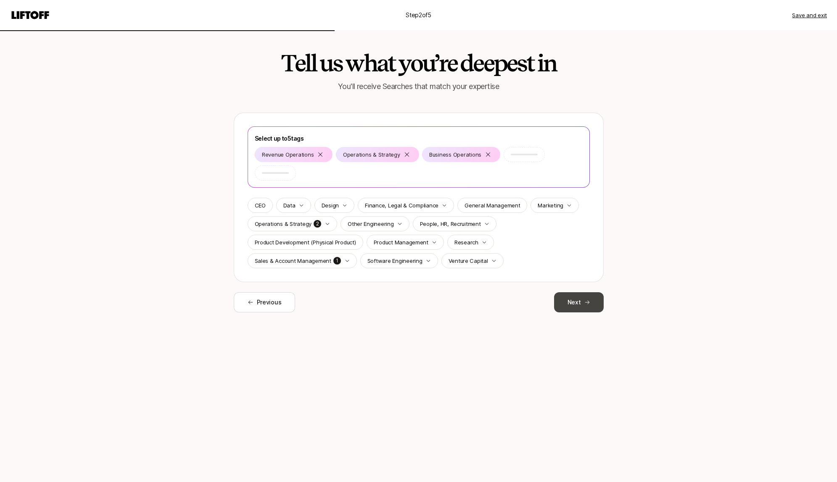
click at [578, 302] on button "Next" at bounding box center [579, 302] width 50 height 20
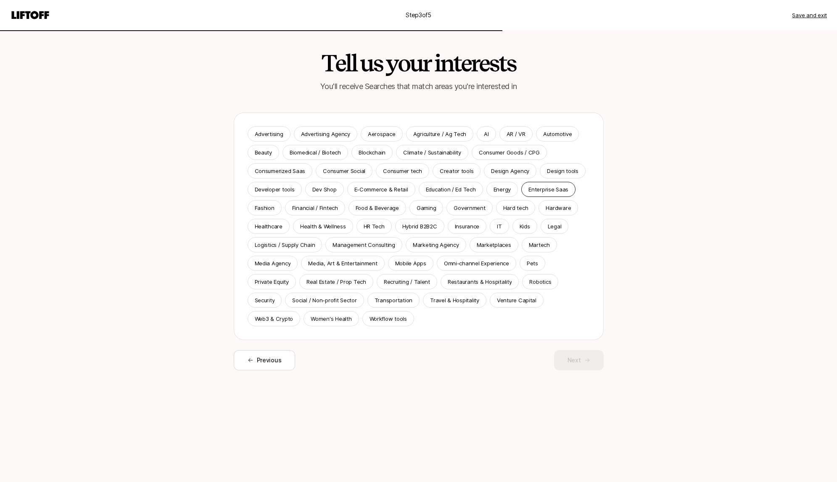
click at [528, 192] on p "Enterprise Saas" at bounding box center [548, 189] width 40 height 8
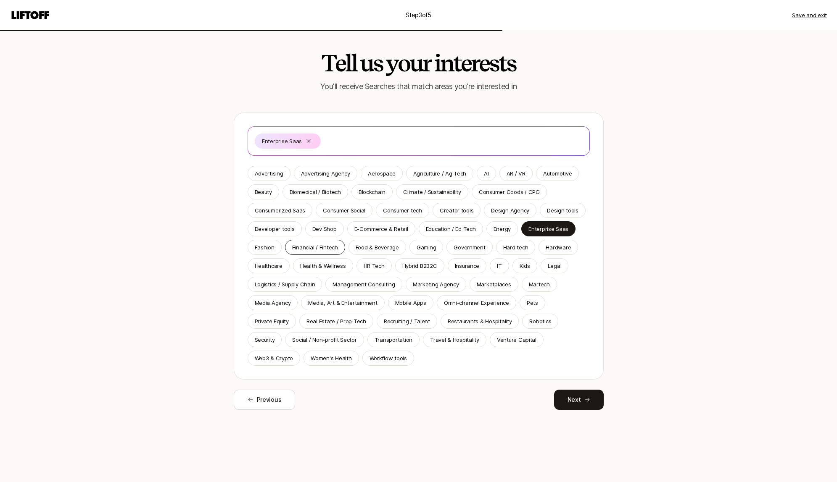
click at [328, 247] on p "Financial / Fintech" at bounding box center [315, 247] width 46 height 8
click at [368, 268] on p "HR Tech" at bounding box center [373, 266] width 21 height 8
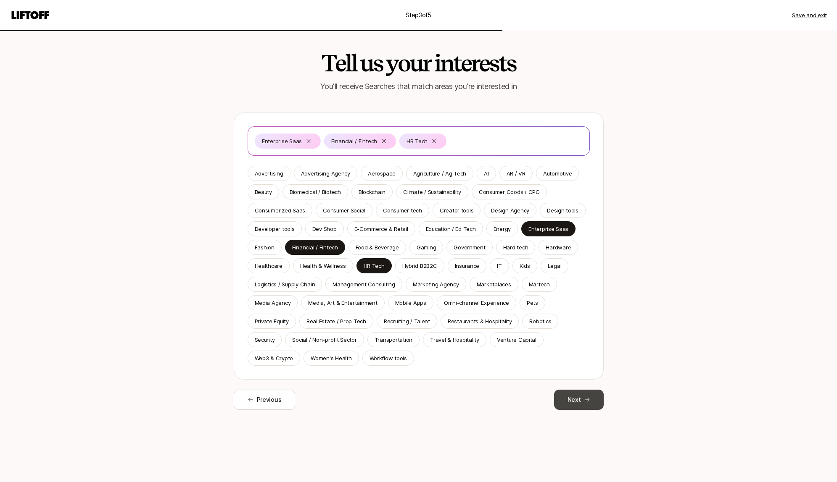
click at [573, 396] on button "Next" at bounding box center [579, 400] width 50 height 20
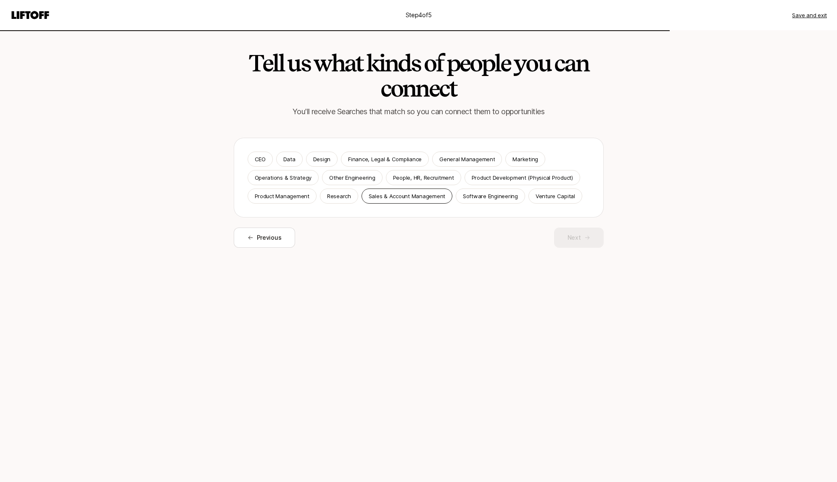
click at [406, 200] on p "Sales & Account Management" at bounding box center [407, 196] width 76 height 8
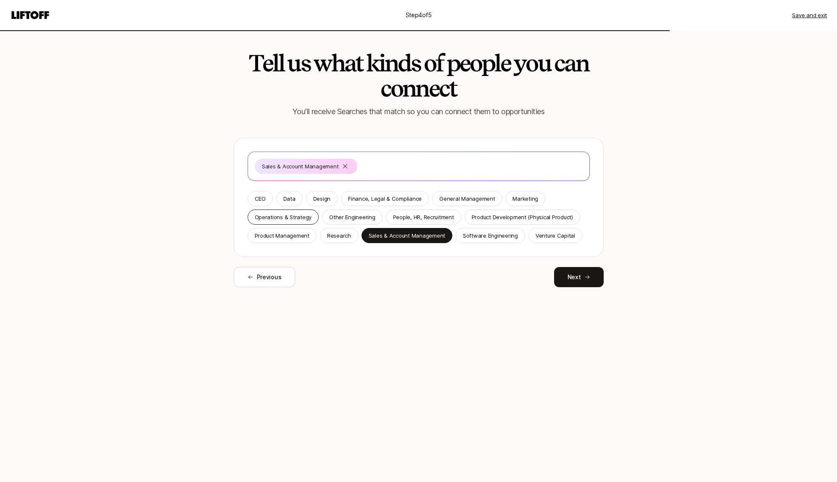
click at [268, 216] on p "Operations & Strategy" at bounding box center [283, 217] width 57 height 8
click at [269, 237] on p "Product Management" at bounding box center [282, 236] width 55 height 8
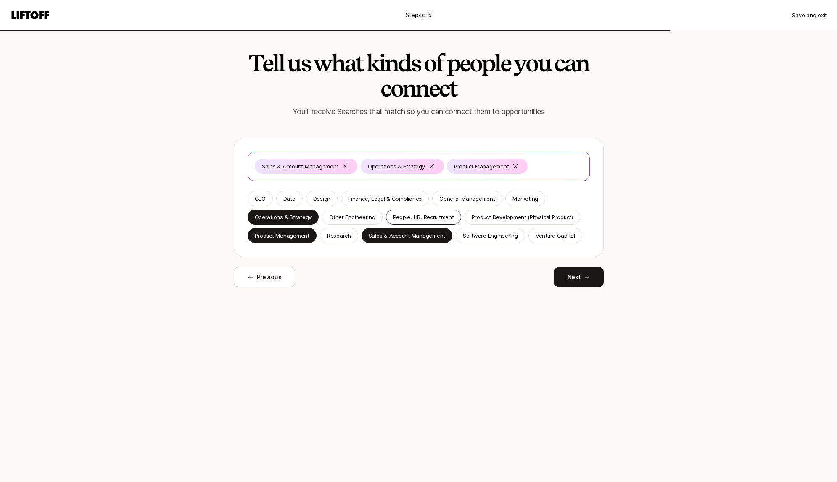
click at [410, 216] on p "People, HR, Recruitment" at bounding box center [423, 217] width 61 height 8
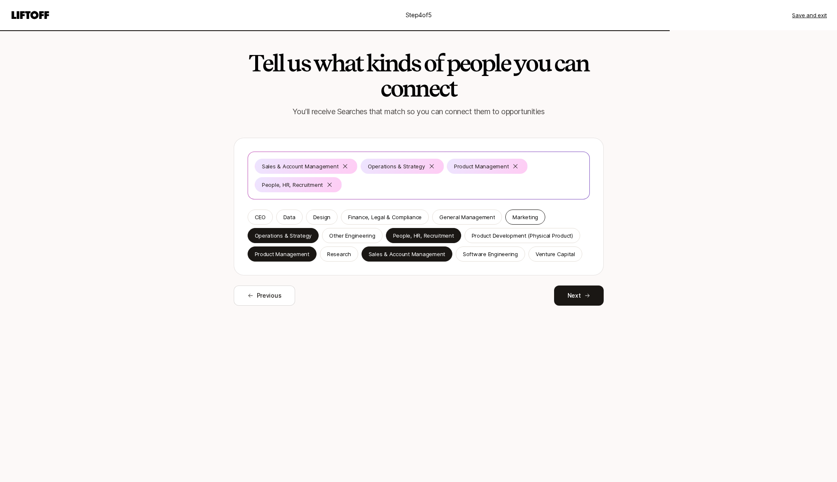
click at [527, 221] on div "Marketing" at bounding box center [525, 217] width 40 height 15
click at [410, 216] on p "Finance, Legal & Compliance" at bounding box center [385, 217] width 74 height 8
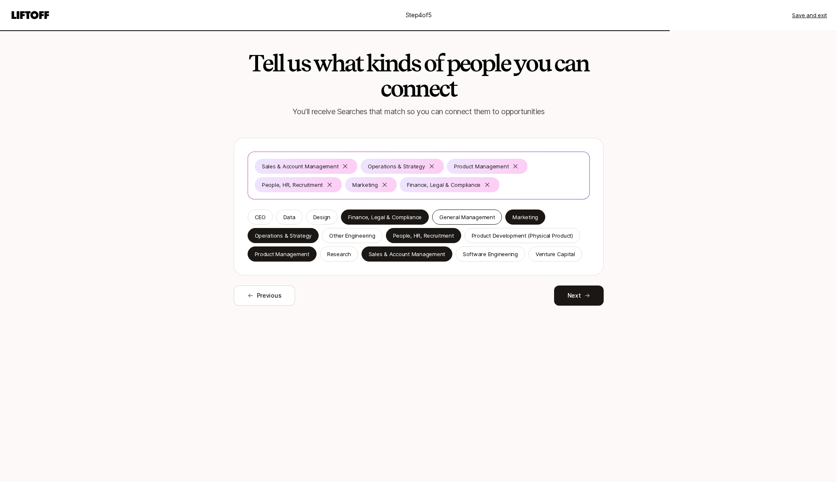
click at [450, 217] on p "General Management" at bounding box center [466, 217] width 55 height 8
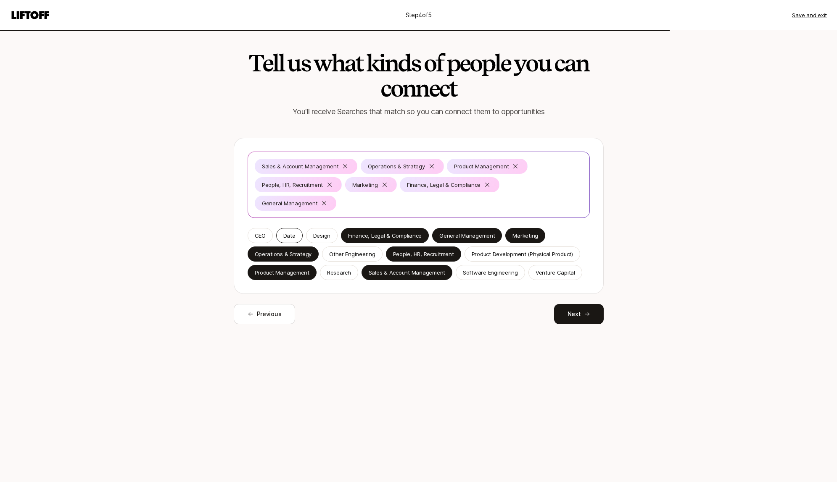
click at [297, 228] on div "Data" at bounding box center [289, 235] width 26 height 15
click at [324, 237] on p "Design" at bounding box center [321, 236] width 17 height 8
click at [571, 311] on button "Next" at bounding box center [579, 314] width 50 height 20
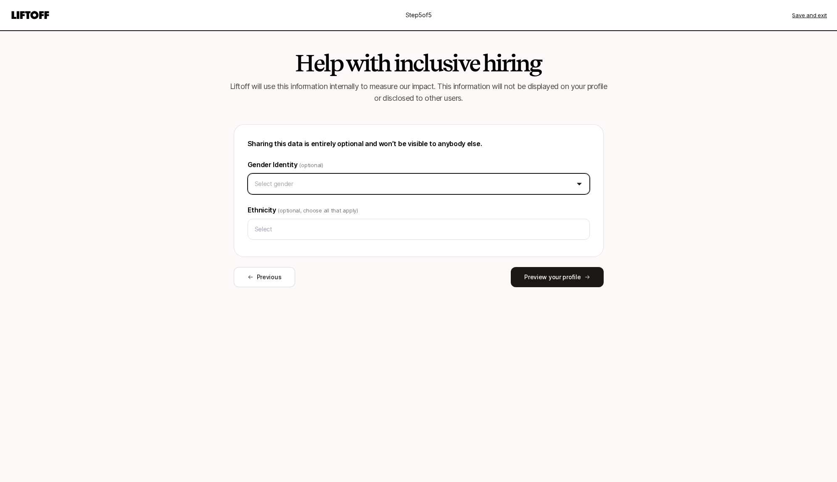
click at [421, 188] on html "Step 5 of 5 Save and exit Help with inclusive hiring Liftoff will use this info…" at bounding box center [418, 241] width 837 height 482
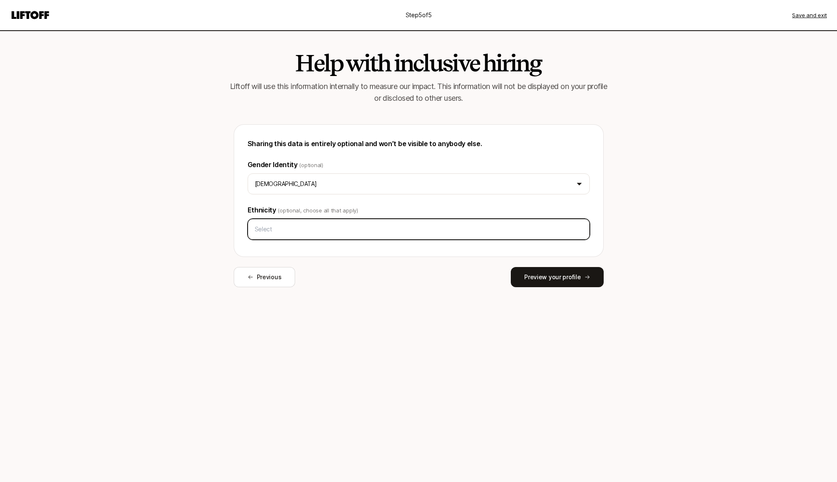
click at [411, 226] on input "text" at bounding box center [418, 229] width 334 height 15
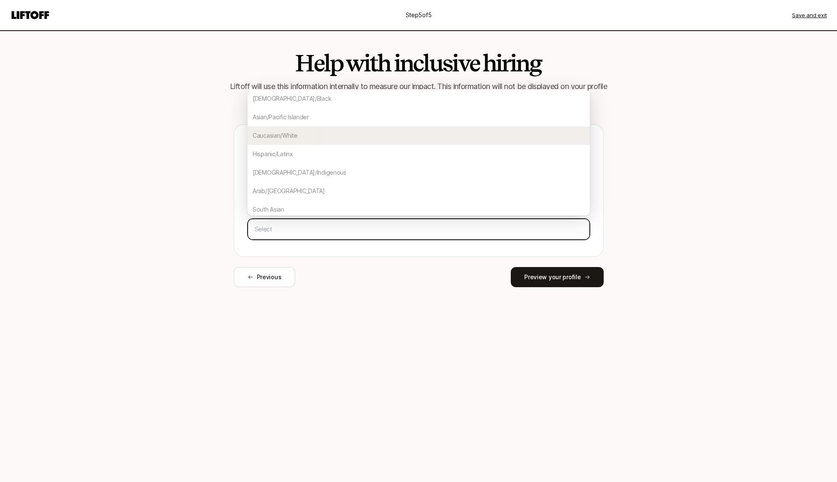
click at [307, 130] on div "Caucasian/White" at bounding box center [418, 135] width 342 height 18
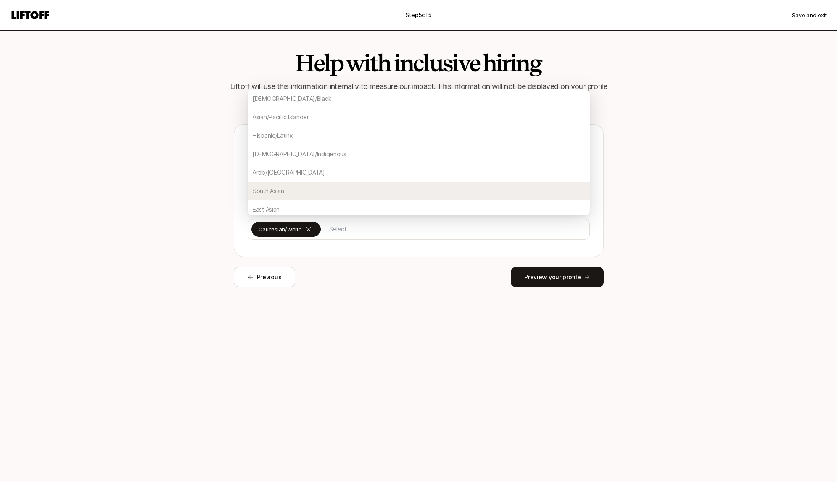
click at [573, 323] on div "Help with inclusive hiring Liftoff will use this information internally to meas…" at bounding box center [418, 256] width 484 height 452
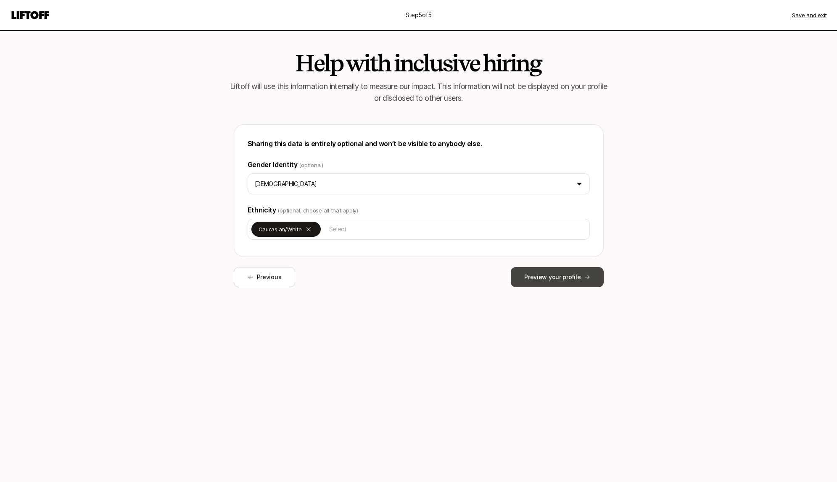
click at [563, 287] on button "Preview your profile" at bounding box center [557, 277] width 92 height 20
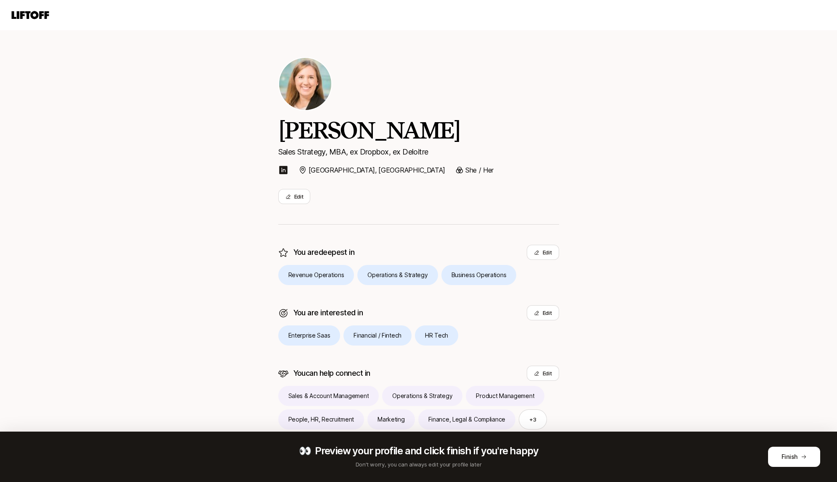
scroll to position [15, 0]
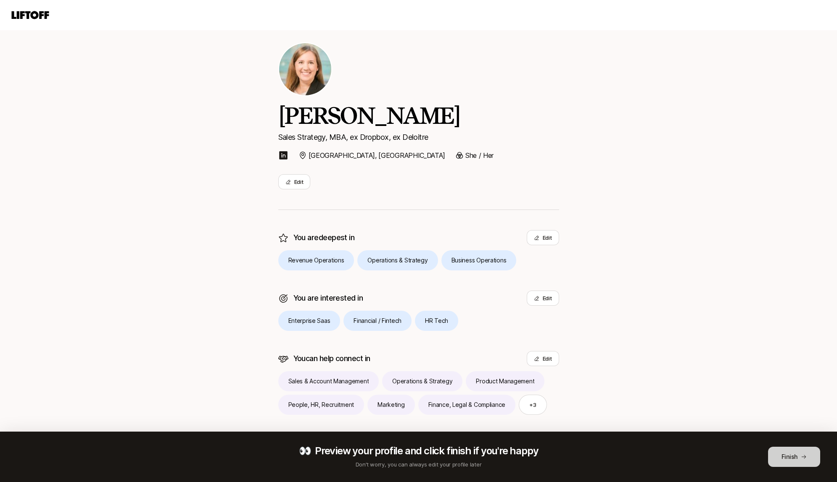
click at [806, 459] on icon at bounding box center [803, 457] width 6 height 6
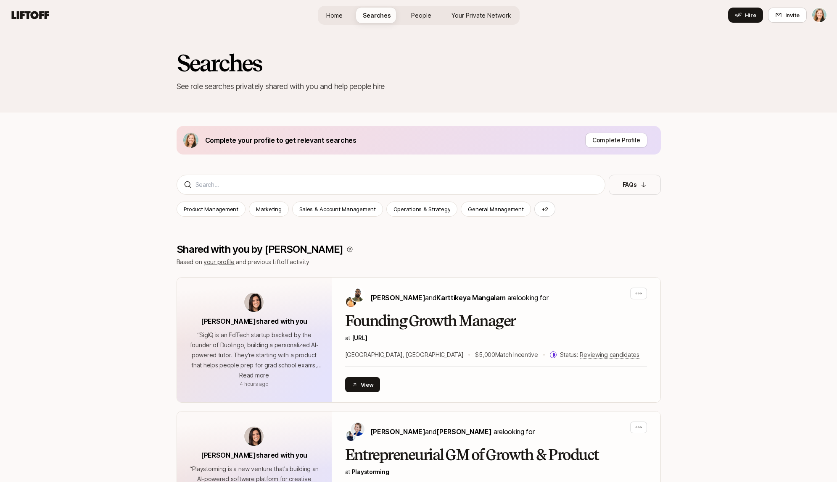
click at [461, 14] on span "Your Private Network" at bounding box center [481, 15] width 60 height 9
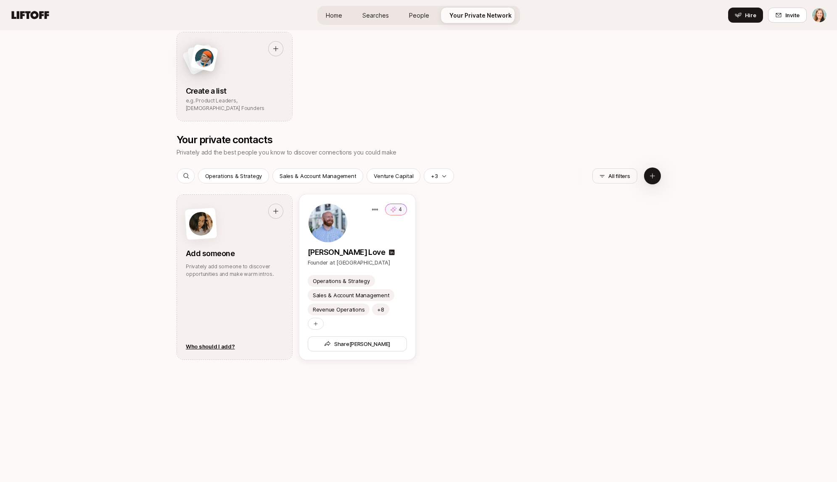
scroll to position [301, 0]
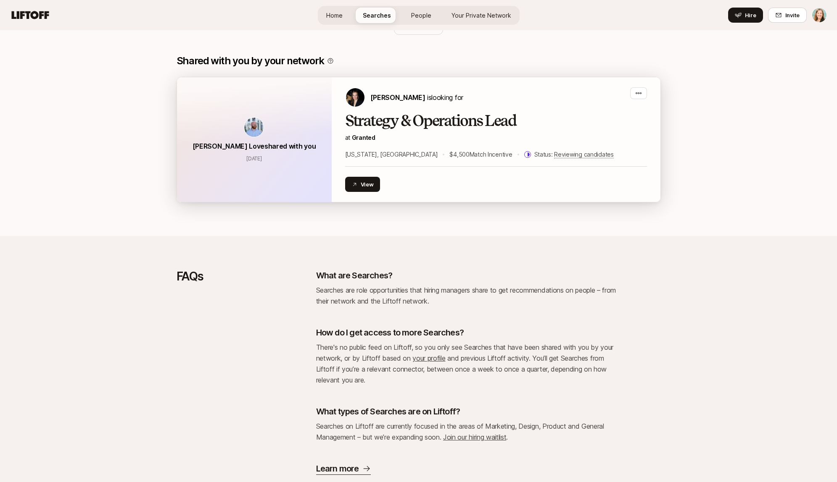
scroll to position [688, 0]
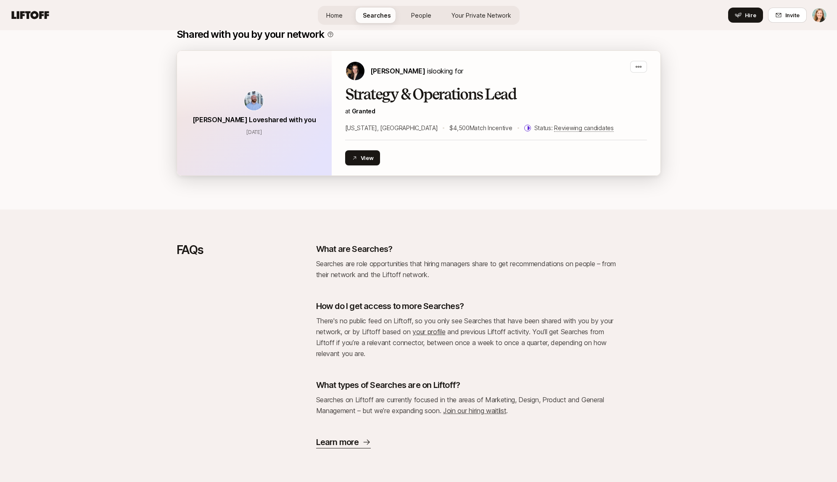
click at [225, 118] on span "[PERSON_NAME] Love shared with you" at bounding box center [253, 120] width 123 height 8
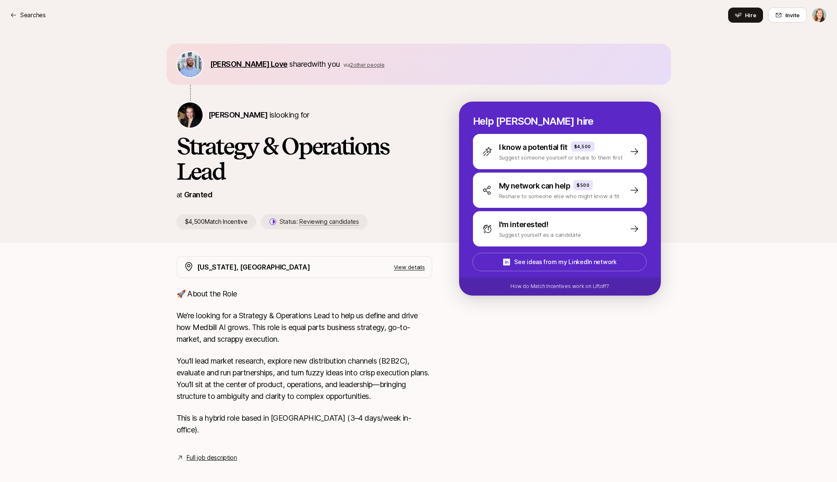
click at [220, 64] on span "[PERSON_NAME] Love" at bounding box center [248, 64] width 77 height 9
click at [238, 113] on span "[PERSON_NAME]" at bounding box center [237, 115] width 59 height 9
